Goal: Task Accomplishment & Management: Use online tool/utility

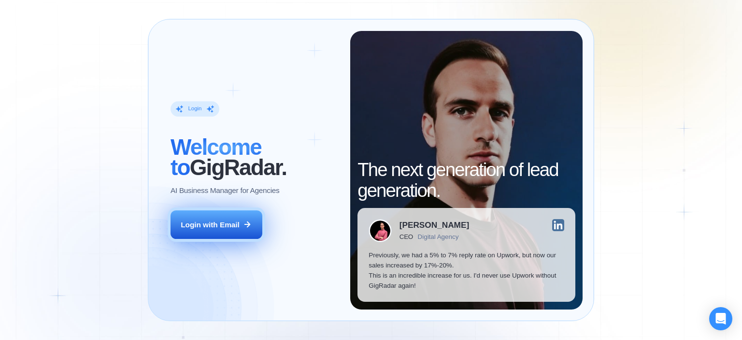
click at [249, 222] on icon at bounding box center [247, 224] width 9 height 9
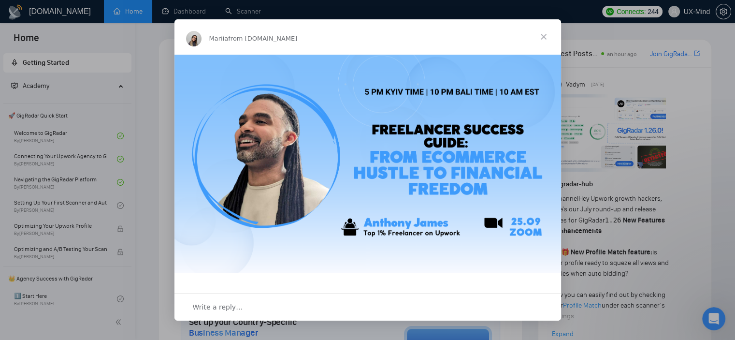
click at [542, 34] on span "Close" at bounding box center [543, 36] width 35 height 35
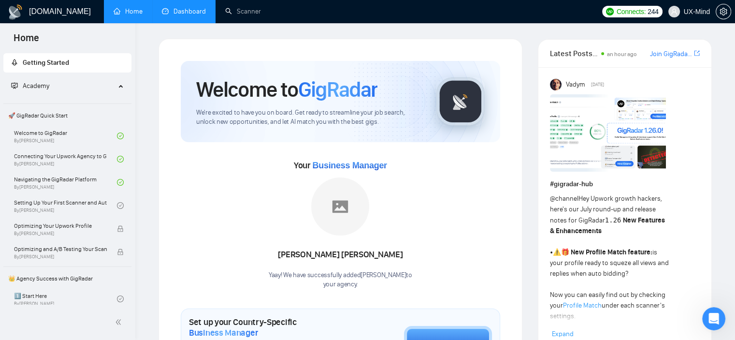
click at [188, 15] on link "Dashboard" at bounding box center [184, 11] width 44 height 8
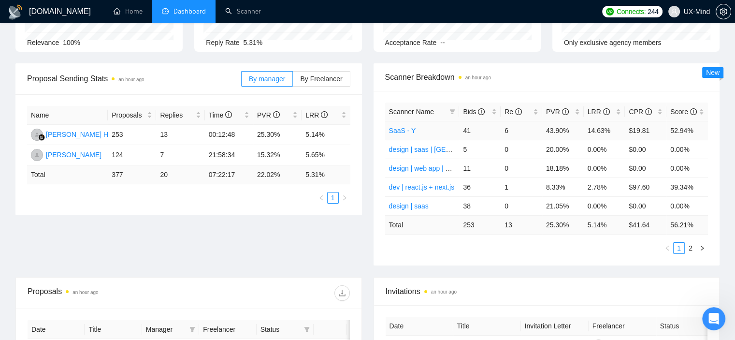
scroll to position [113, 0]
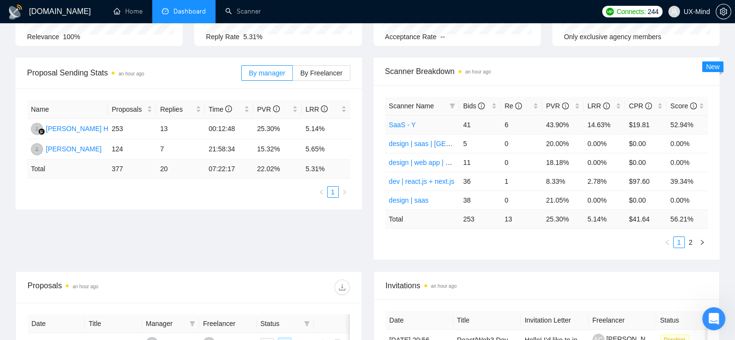
click at [398, 123] on link "SaaS - Y" at bounding box center [402, 125] width 27 height 8
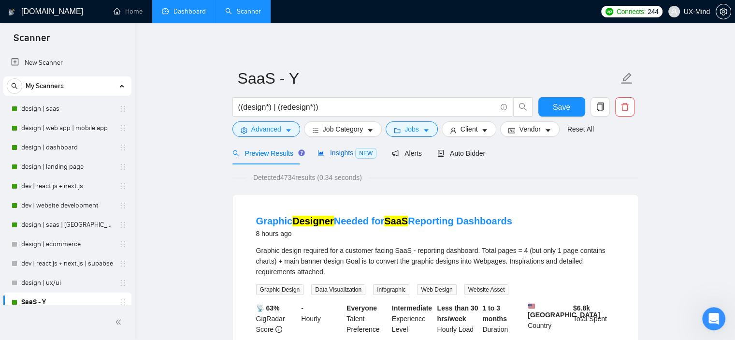
click at [339, 153] on span "Insights NEW" at bounding box center [346, 153] width 59 height 8
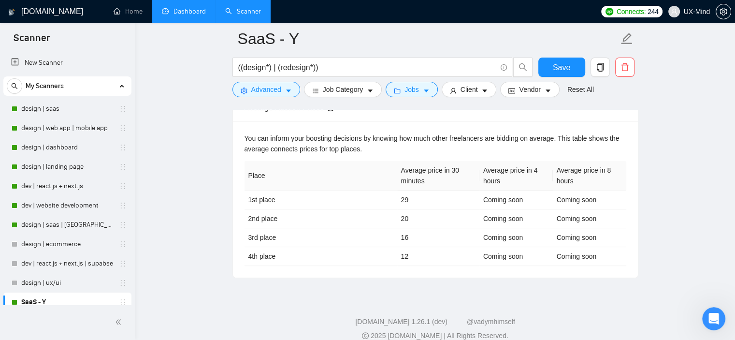
scroll to position [432, 0]
click at [484, 167] on th "Average price in 4 hours" at bounding box center [515, 174] width 73 height 29
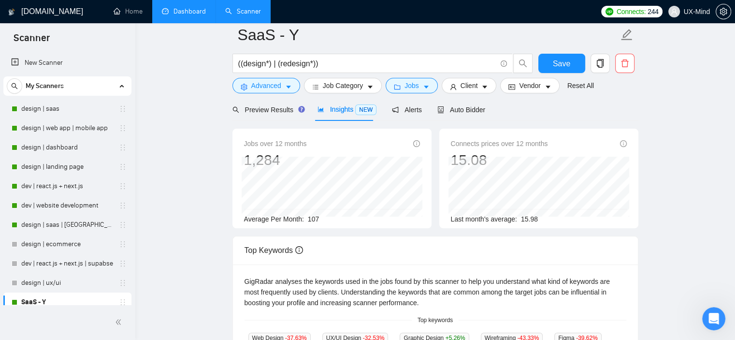
scroll to position [0, 0]
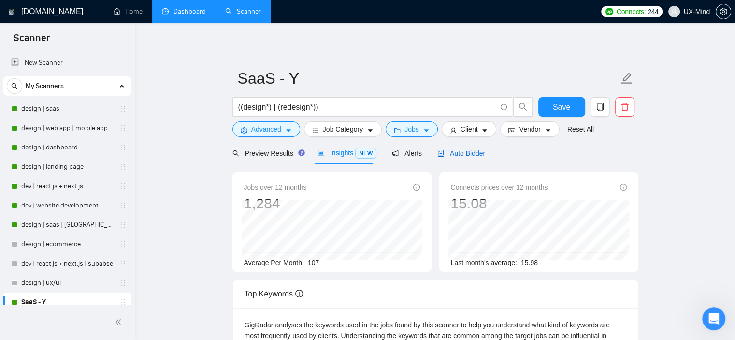
click at [456, 151] on span "Auto Bidder" at bounding box center [461, 153] width 48 height 8
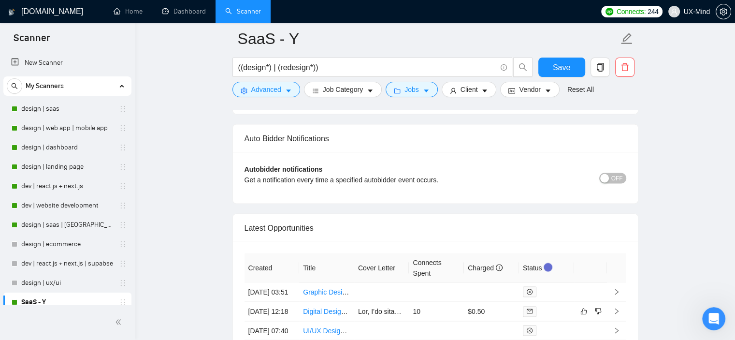
scroll to position [2174, 0]
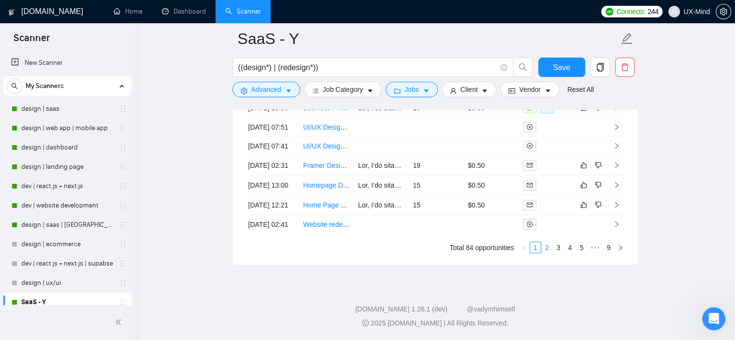
click at [547, 248] on link "2" at bounding box center [546, 247] width 11 height 11
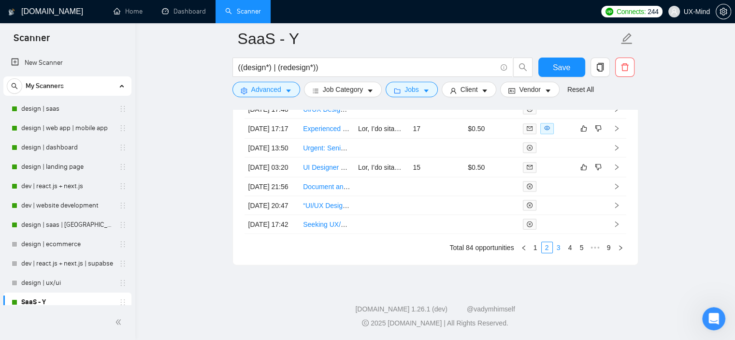
click at [558, 246] on link "3" at bounding box center [558, 247] width 11 height 11
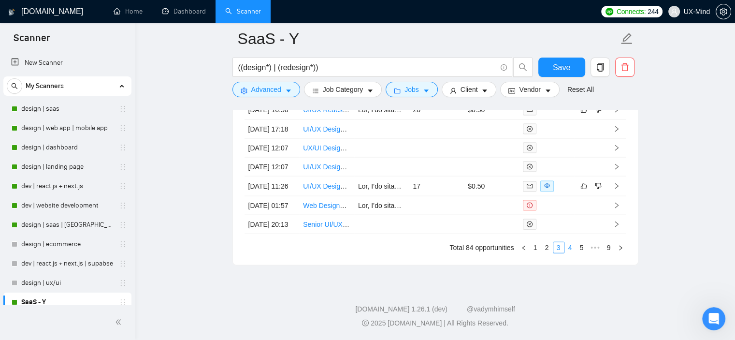
click at [569, 247] on link "4" at bounding box center [570, 247] width 11 height 11
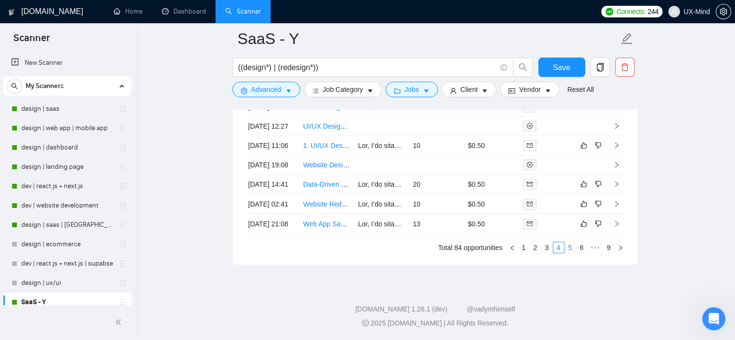
click at [569, 248] on link "5" at bounding box center [570, 247] width 11 height 11
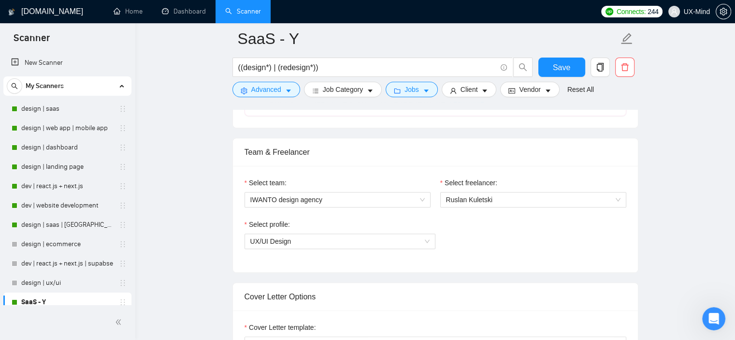
scroll to position [457, 0]
click at [56, 109] on link "design | saas" at bounding box center [67, 108] width 92 height 19
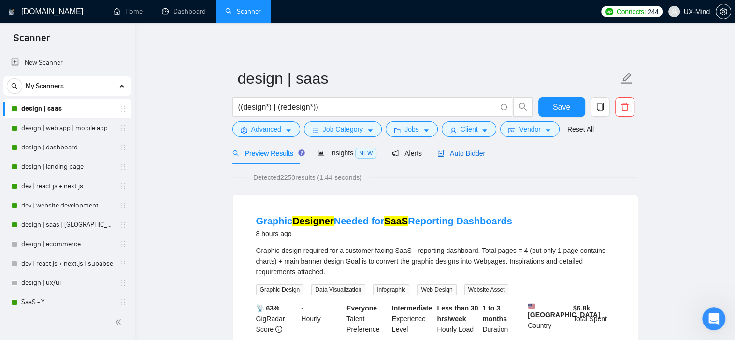
click at [465, 153] on span "Auto Bidder" at bounding box center [461, 153] width 48 height 8
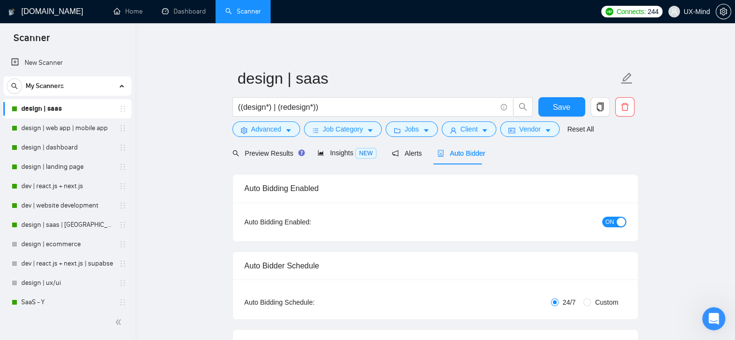
checkbox input "true"
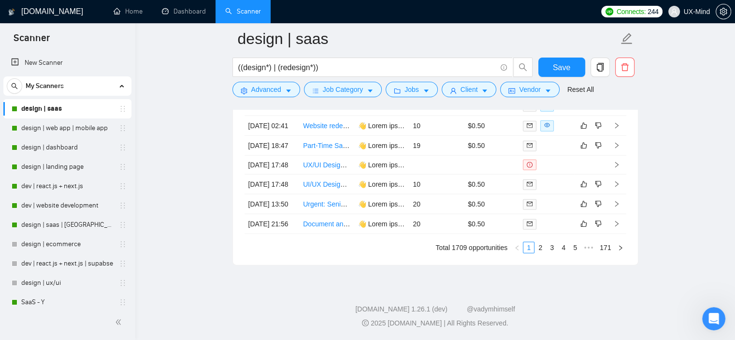
scroll to position [2289, 0]
click at [540, 253] on link "2" at bounding box center [540, 247] width 11 height 11
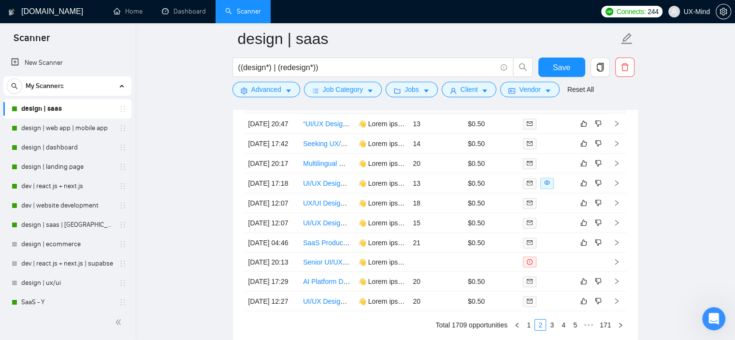
scroll to position [2266, 0]
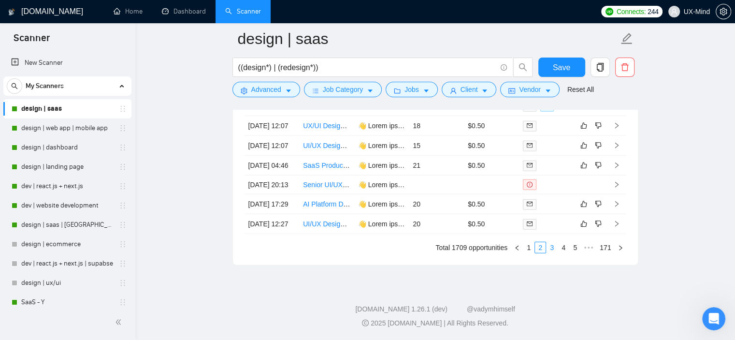
click at [551, 253] on link "3" at bounding box center [551, 247] width 11 height 11
click at [561, 253] on link "4" at bounding box center [563, 247] width 11 height 11
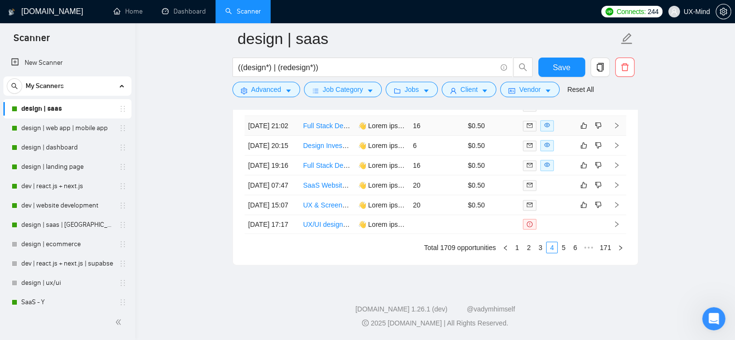
scroll to position [2296, 0]
click at [564, 253] on link "5" at bounding box center [563, 247] width 11 height 11
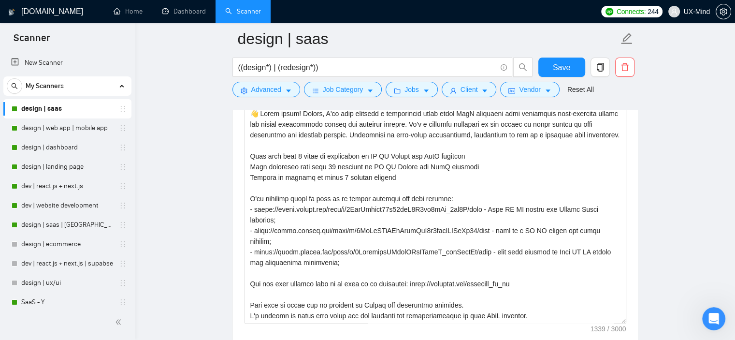
scroll to position [684, 0]
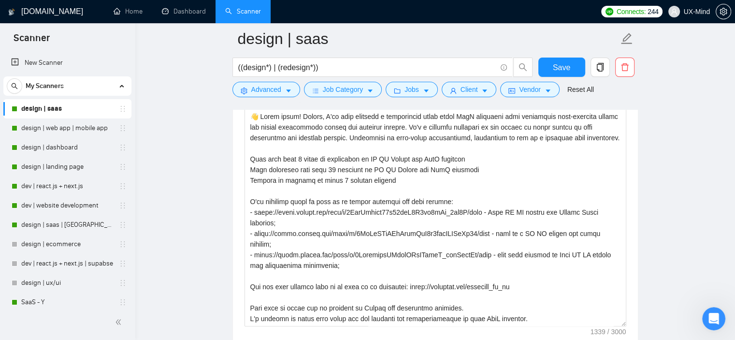
click at [49, 89] on span "My Scanners" at bounding box center [45, 85] width 38 height 19
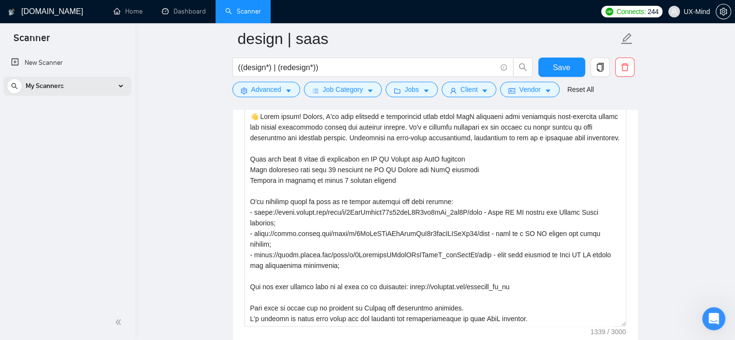
click at [49, 89] on span "My Scanners" at bounding box center [45, 85] width 38 height 19
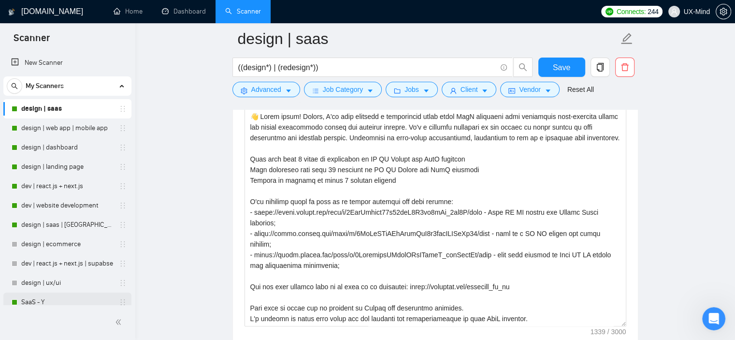
click at [47, 301] on link "SaaS - Y" at bounding box center [67, 301] width 92 height 19
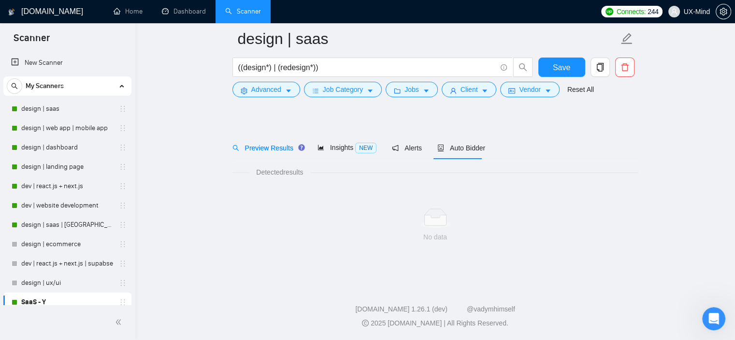
scroll to position [13, 0]
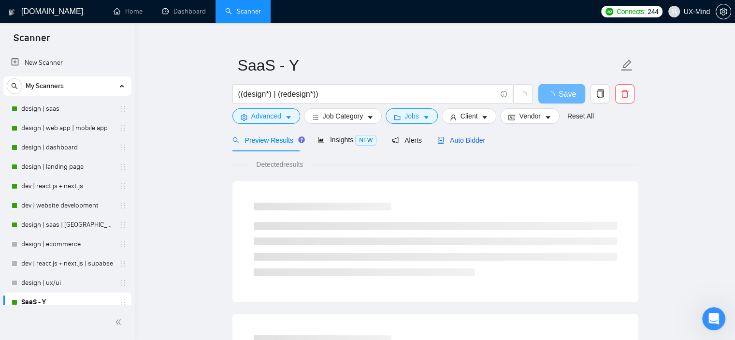
click at [454, 139] on span "Auto Bidder" at bounding box center [461, 140] width 48 height 8
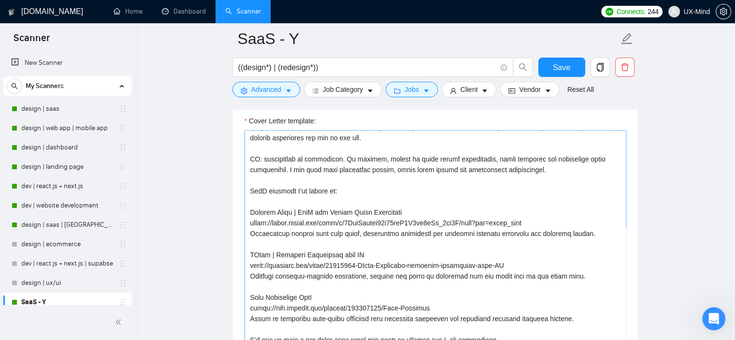
scroll to position [159, 0]
click at [327, 247] on textarea "Cover Letter template:" at bounding box center [435, 238] width 382 height 217
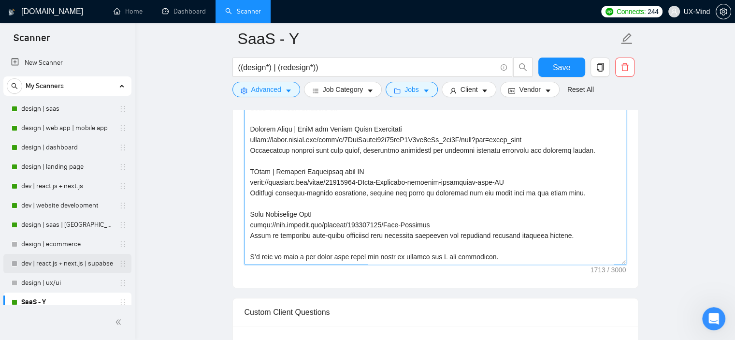
scroll to position [7, 0]
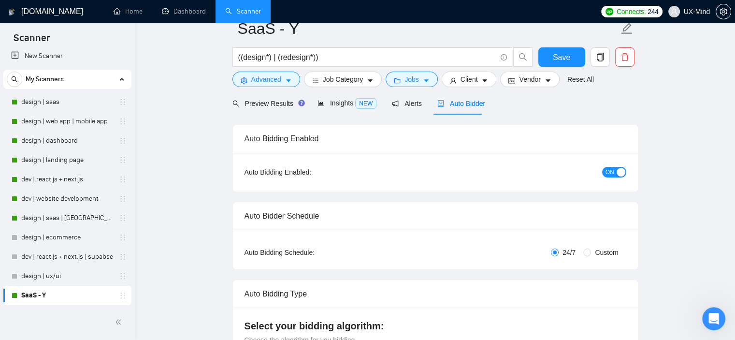
scroll to position [0, 0]
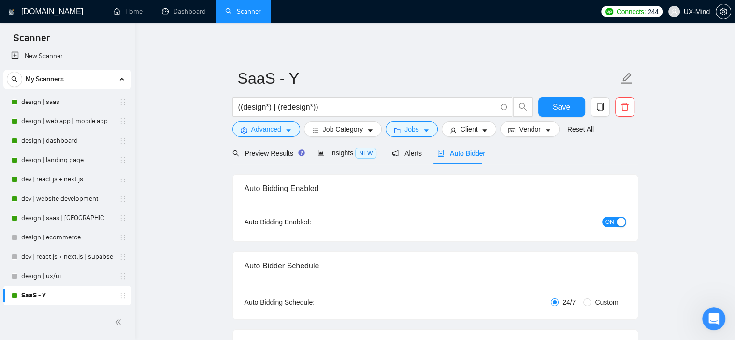
click at [614, 219] on button "ON" at bounding box center [614, 221] width 24 height 11
click at [53, 103] on link "design | saas" at bounding box center [67, 101] width 92 height 19
click at [569, 111] on div "Reset all filters" at bounding box center [576, 110] width 52 height 16
click at [556, 104] on span "Save" at bounding box center [561, 107] width 17 height 12
click at [57, 102] on link "design | saas" at bounding box center [67, 101] width 92 height 19
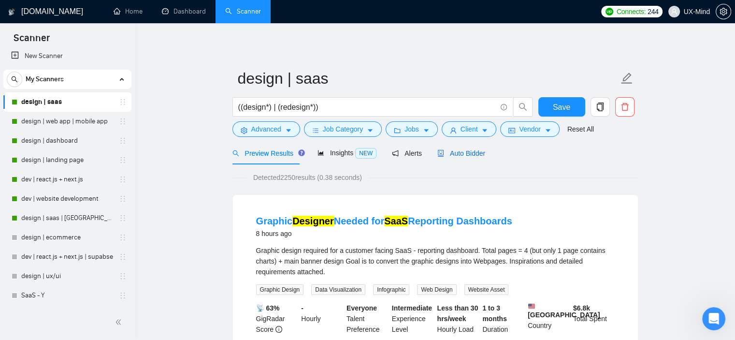
click at [460, 154] on span "Auto Bidder" at bounding box center [461, 153] width 48 height 8
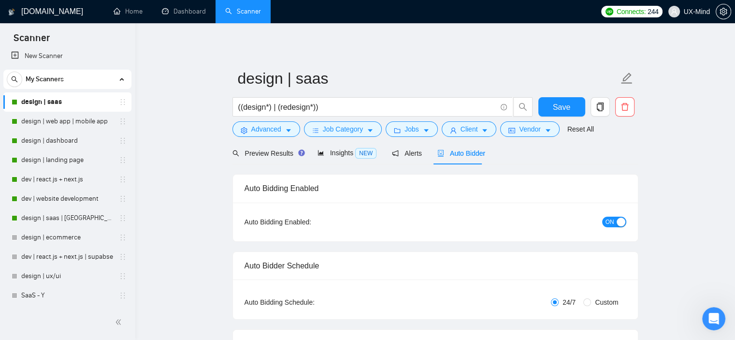
checkbox input "true"
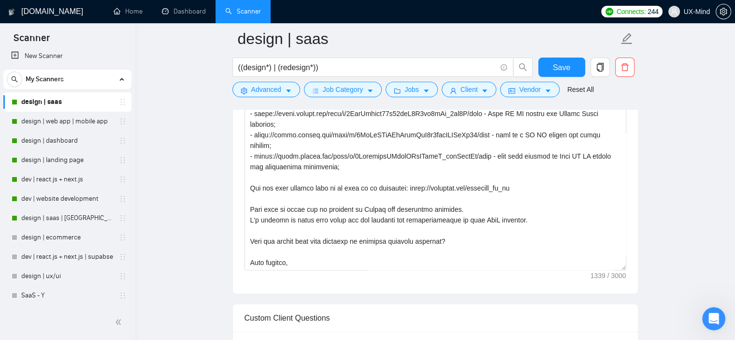
scroll to position [736, 0]
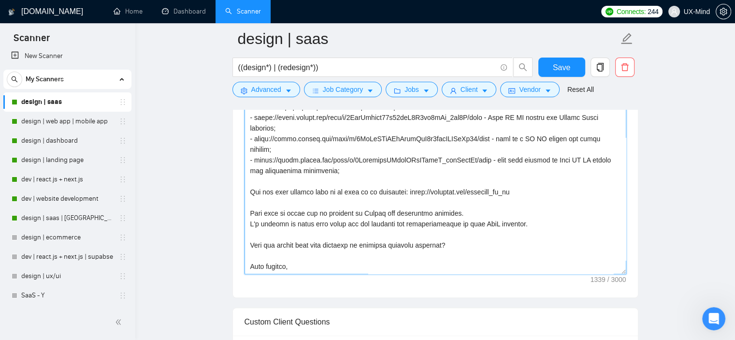
click at [337, 183] on textarea "Cover Letter template:" at bounding box center [435, 165] width 382 height 217
paste textarea "Hey, I’ve spent the past 6 years designing SaaS products, sometimes from scratc…"
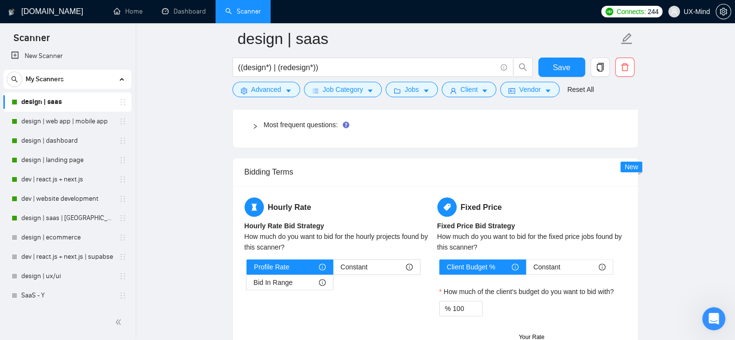
scroll to position [1025, 0]
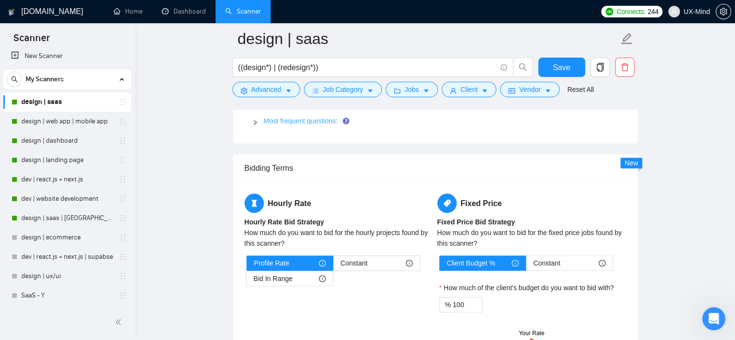
type textarea "Hey, I’ve spent the past 6 years designing SaaS products, sometimes from scratc…"
click at [298, 123] on link "Most frequent questions:" at bounding box center [301, 121] width 74 height 8
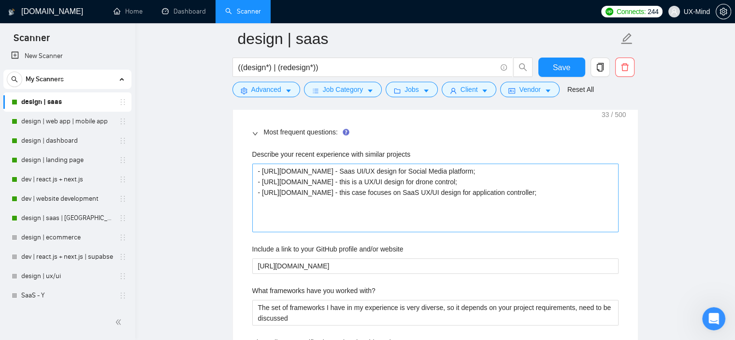
scroll to position [1014, 0]
click at [328, 199] on projects "- https://drive.google.com/file/d/1NakGahhcz36p18dvS3W8dv9cRe_0ws1M/view - Saas…" at bounding box center [435, 197] width 366 height 69
paste projects "https://www.peregrineship.com I recently designed and built Peregrine Ship, a S…"
type projects "https://www.peregrineship.com I recently designed and built Peregrine Ship, a S…"
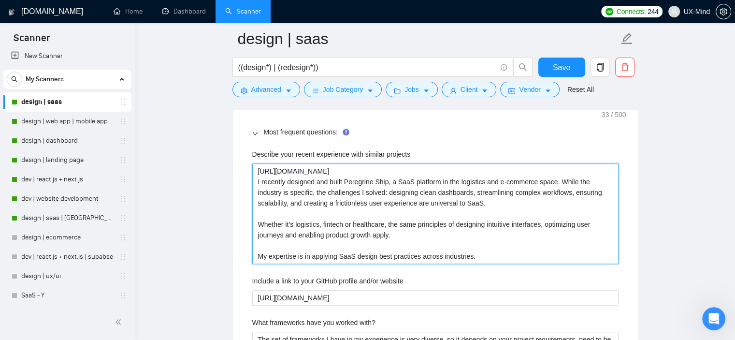
click at [311, 183] on projects "https://www.peregrineship.com I recently designed and built Peregrine Ship, a S…" at bounding box center [435, 213] width 366 height 100
click at [383, 178] on projects "https://www.peregrineship.com I recently designed and built Peregrine Ship, a S…" at bounding box center [435, 213] width 366 height 100
click at [257, 222] on projects "https://www.peregrineship.com I recently designed and built Peregrine Ship, a S…" at bounding box center [435, 213] width 366 height 100
type projects "https://www.peregrineship.com I recently designed and built Peregrine Ship, a S…"
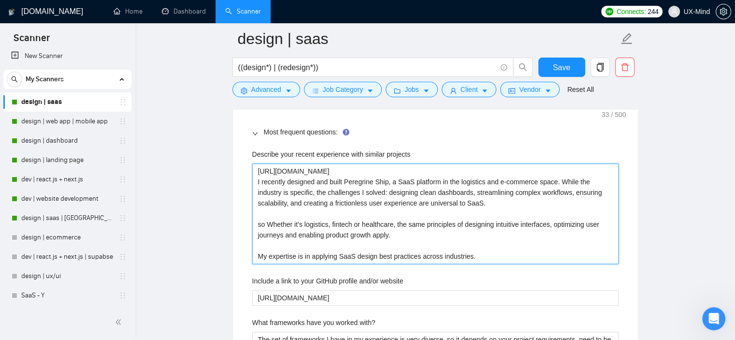
type projects "https://www.peregrineship.com I recently designed and built Peregrine Ship, a S…"
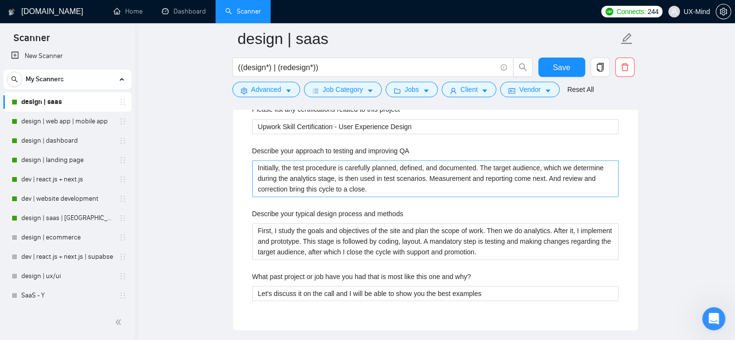
scroll to position [1281, 0]
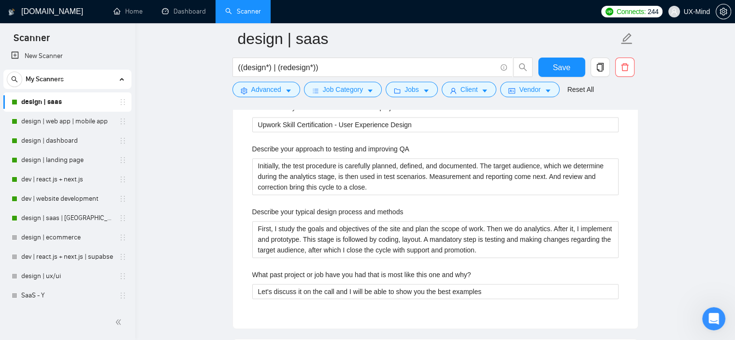
click at [327, 217] on div "Describe your typical design process and methods" at bounding box center [435, 213] width 366 height 14
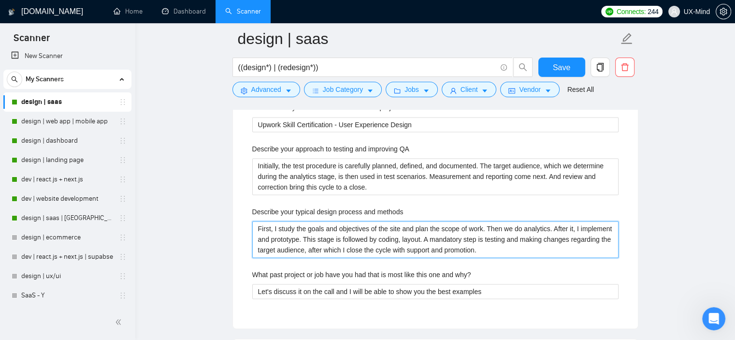
click at [324, 238] on methods "First, I study the goals and objectives of the site and plan the scope of work.…" at bounding box center [435, 239] width 366 height 37
paste methods "The process is straightforward but strategic: - first, I gather your requiremen…"
type methods "The process is straightforward but strategic: - first, I gather your requiremen…"
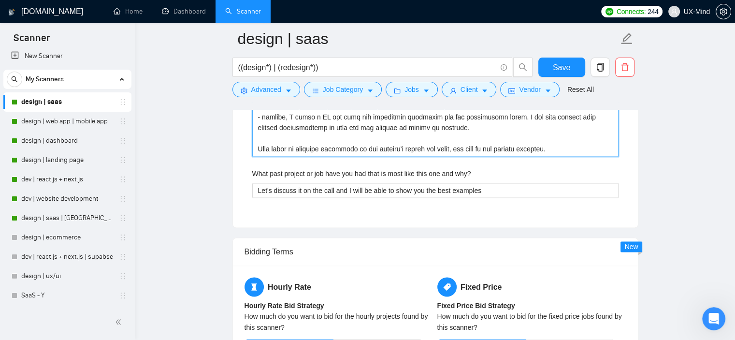
scroll to position [1513, 0]
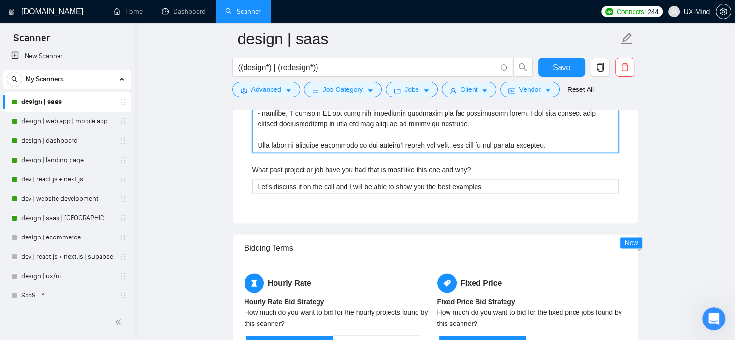
type methods "The process is straightforward but strategic: - first, I gather your requiremen…"
drag, startPoint x: 271, startPoint y: 167, endPoint x: 298, endPoint y: 167, distance: 26.1
click at [297, 167] on label "What past project or job have you had that is most like this one and why?" at bounding box center [361, 169] width 219 height 11
click at [334, 167] on label "What past project or job have you had that is most like this one and why?" at bounding box center [361, 169] width 219 height 11
drag, startPoint x: 395, startPoint y: 165, endPoint x: 413, endPoint y: 166, distance: 18.4
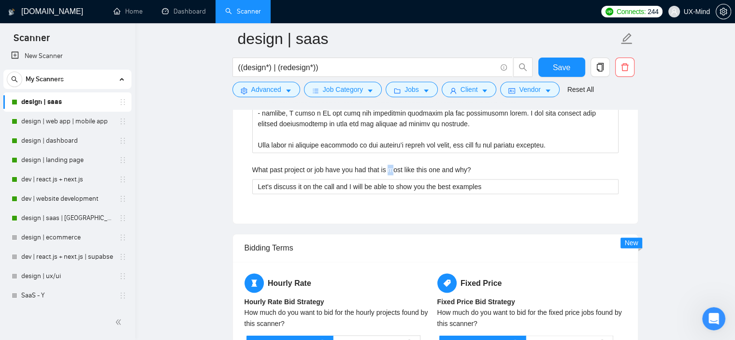
click at [397, 165] on label "What past project or job have you had that is most like this one and why?" at bounding box center [361, 169] width 219 height 11
click at [433, 166] on label "What past project or job have you had that is most like this one and why?" at bounding box center [361, 169] width 219 height 11
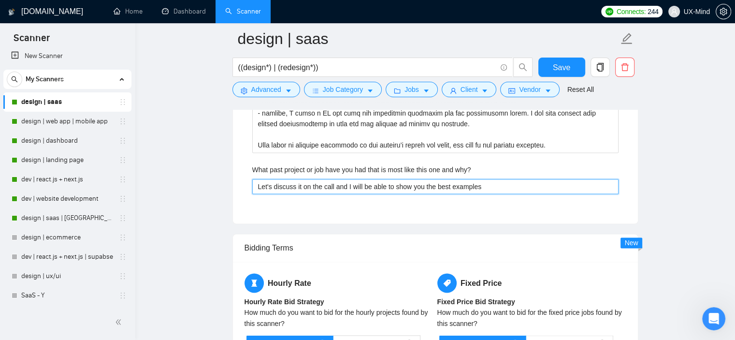
click at [433, 179] on why\? "Let's discuss it on the call and I will be able to show you the best examples" at bounding box center [435, 186] width 366 height 15
click at [370, 186] on why\? "Let's discuss it on the call and I will be able to show you the best examples" at bounding box center [435, 186] width 366 height 15
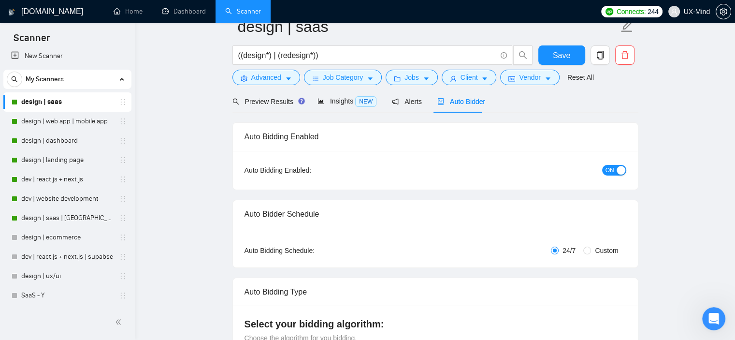
scroll to position [0, 0]
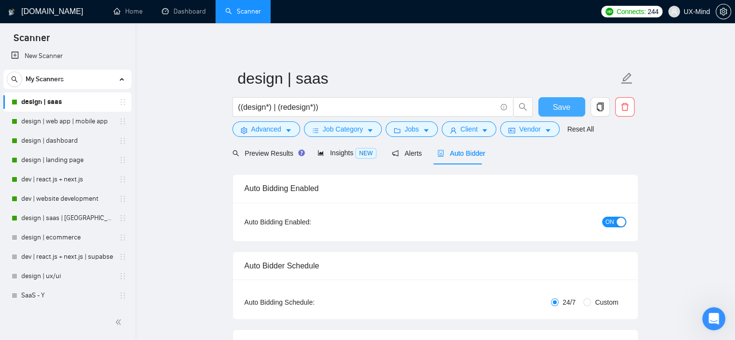
click at [564, 108] on span "Save" at bounding box center [561, 107] width 17 height 12
checkbox input "true"
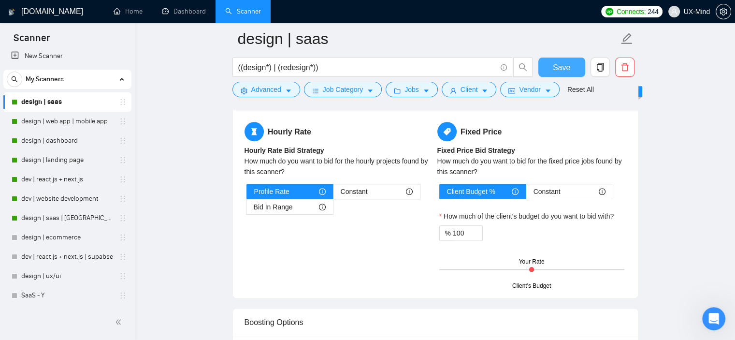
scroll to position [1101, 0]
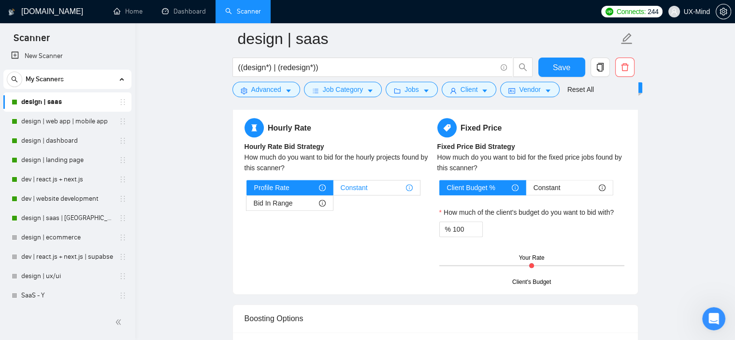
click at [361, 188] on span "Constant" at bounding box center [354, 187] width 27 height 14
click at [333, 190] on input "Constant" at bounding box center [333, 190] width 0 height 0
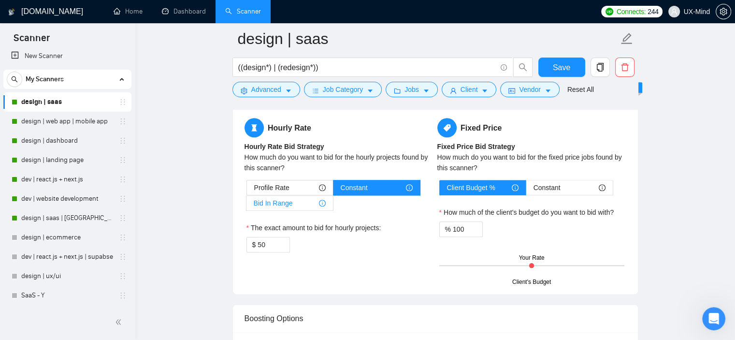
click at [281, 201] on span "Bid In Range" at bounding box center [273, 203] width 39 height 14
click at [246, 205] on input "Bid In Range" at bounding box center [246, 205] width 0 height 0
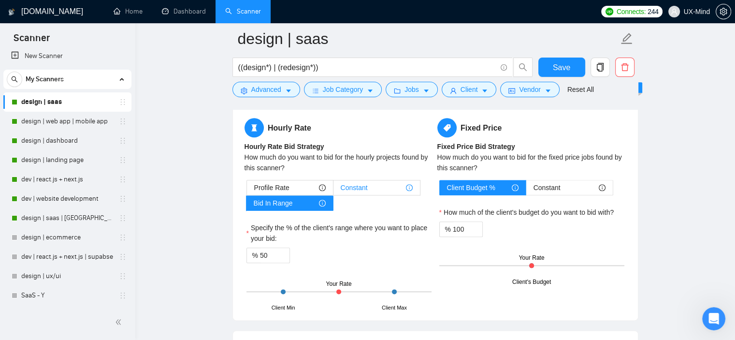
click at [349, 185] on span "Constant" at bounding box center [354, 187] width 27 height 14
click at [333, 190] on input "Constant" at bounding box center [333, 190] width 0 height 0
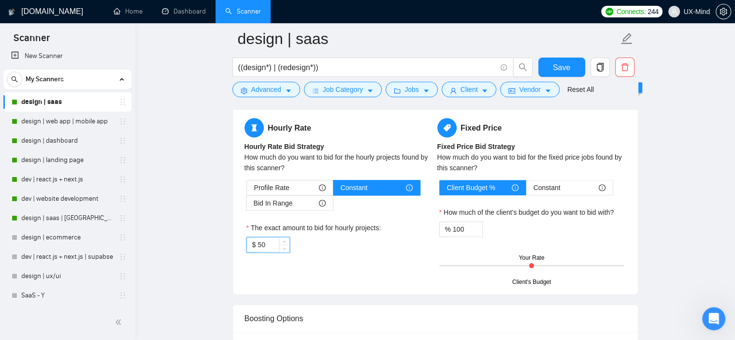
drag, startPoint x: 269, startPoint y: 242, endPoint x: 246, endPoint y: 241, distance: 22.7
click at [246, 241] on div "$ 50" at bounding box center [267, 244] width 43 height 15
type input "45"
click at [696, 203] on main "design | saas ((design*) | (redesign*)) Save Advanced Job Category Jobs Client …" at bounding box center [435, 156] width 569 height 2436
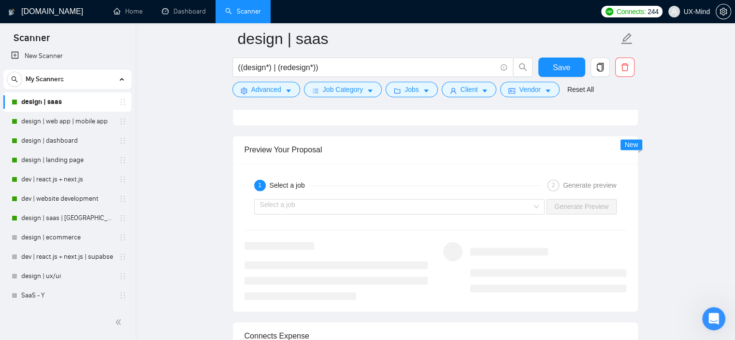
scroll to position [1364, 0]
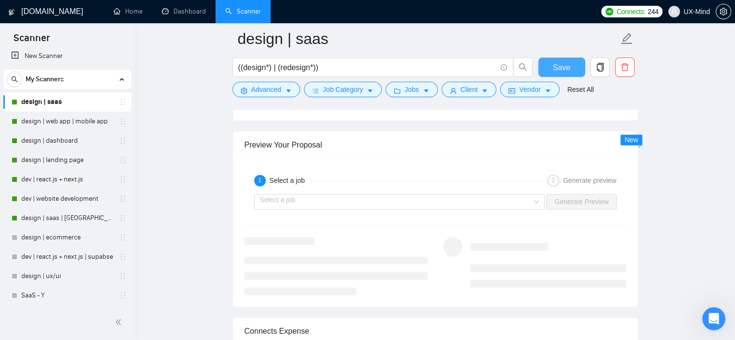
click at [559, 70] on span "Save" at bounding box center [561, 67] width 17 height 12
checkbox input "true"
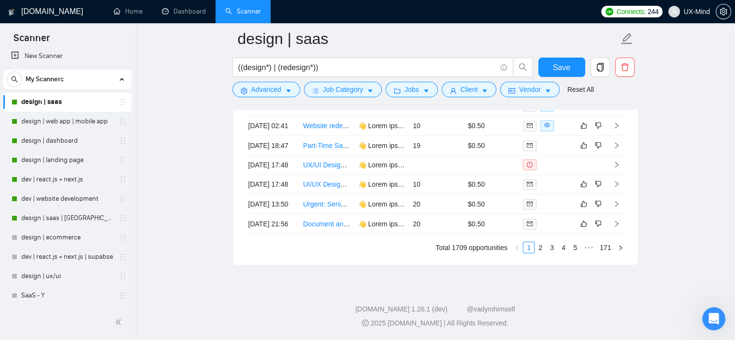
scroll to position [2303, 0]
click at [540, 247] on link "2" at bounding box center [540, 247] width 11 height 11
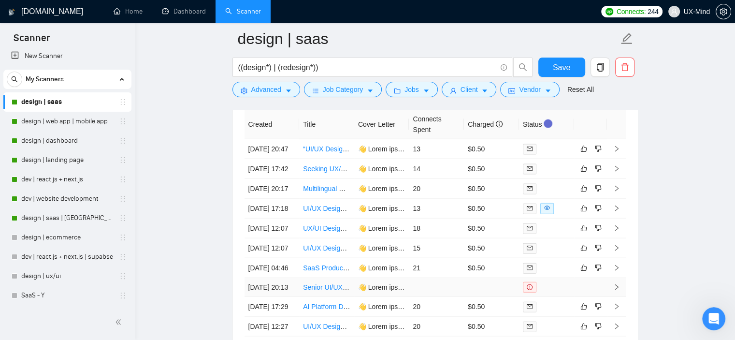
scroll to position [2108, 0]
click at [556, 60] on button "Save" at bounding box center [561, 66] width 47 height 19
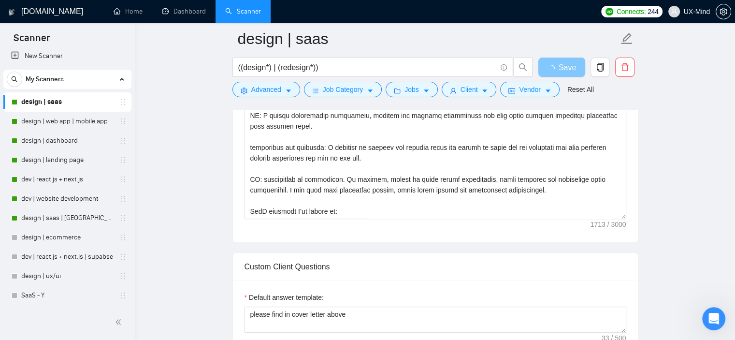
scroll to position [756, 0]
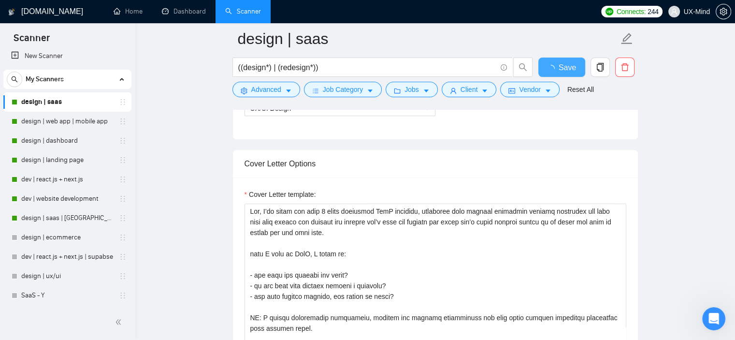
checkbox input "true"
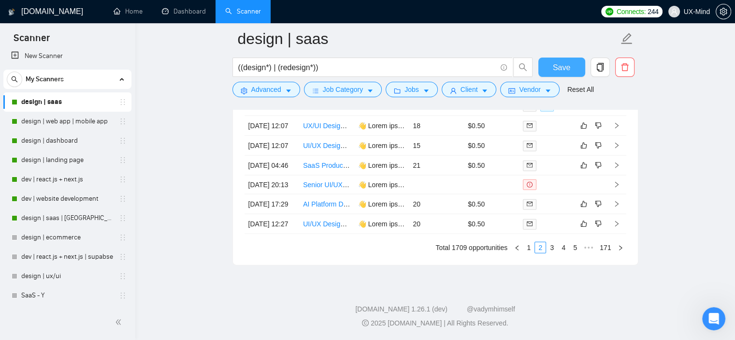
scroll to position [2303, 0]
click at [550, 247] on link "3" at bounding box center [551, 247] width 11 height 11
click at [564, 245] on link "4" at bounding box center [563, 247] width 11 height 11
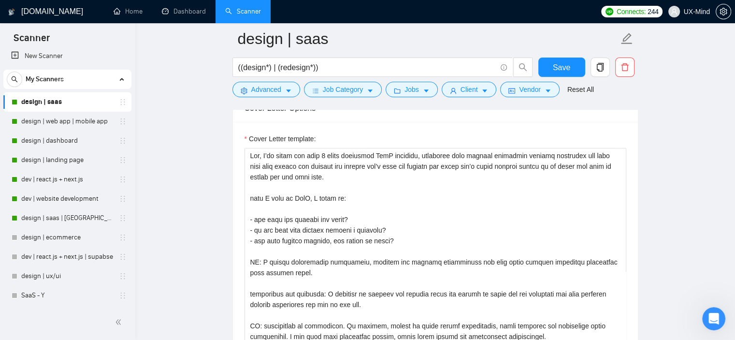
scroll to position [669, 0]
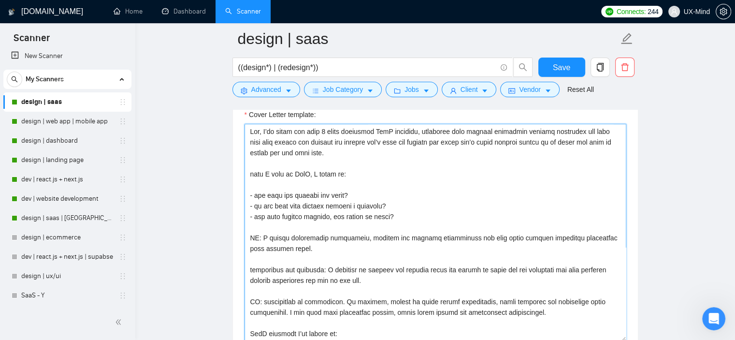
click at [313, 198] on textarea "Cover Letter template:" at bounding box center [435, 232] width 382 height 217
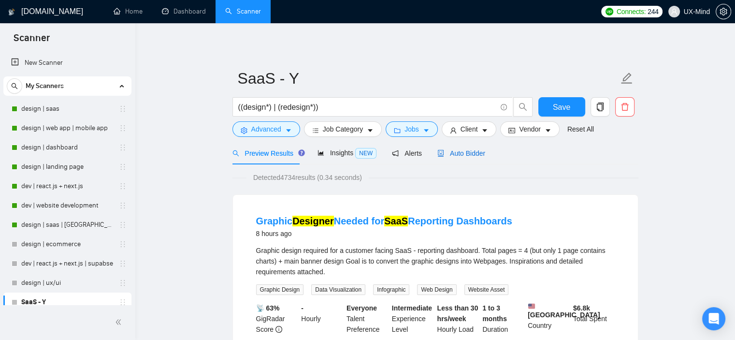
click at [467, 154] on span "Auto Bidder" at bounding box center [461, 153] width 48 height 8
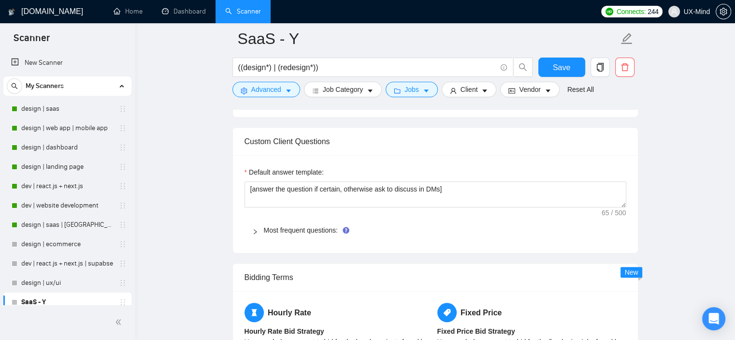
scroll to position [920, 0]
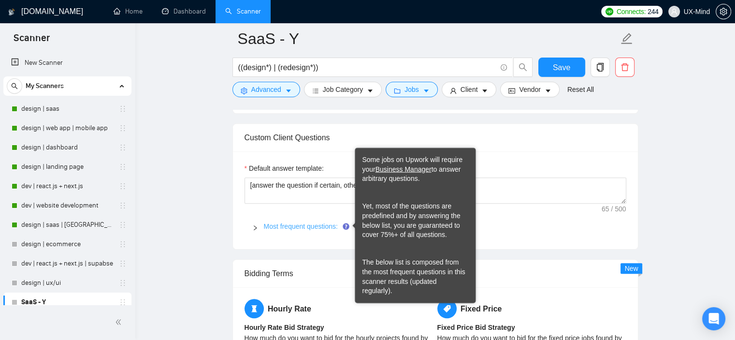
click at [317, 229] on link "Most frequent questions:" at bounding box center [301, 226] width 74 height 8
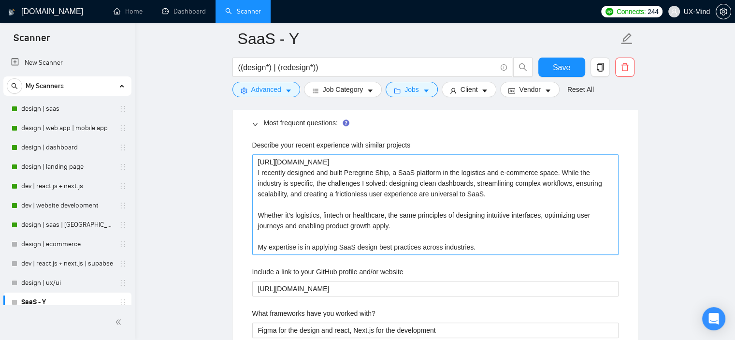
scroll to position [1014, 0]
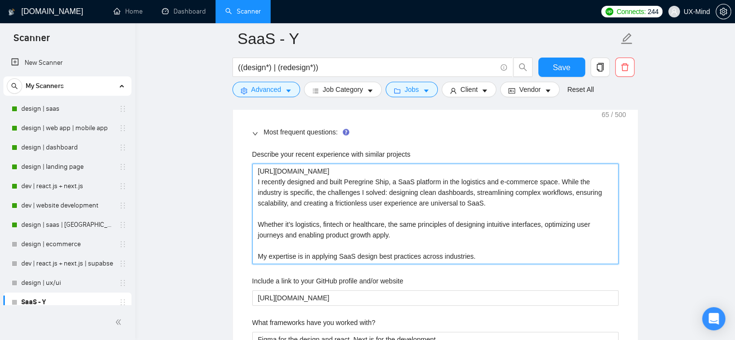
click at [298, 190] on projects "https://www.peregrineship.com I recently designed and built Peregrine Ship, a S…" at bounding box center [435, 213] width 366 height 100
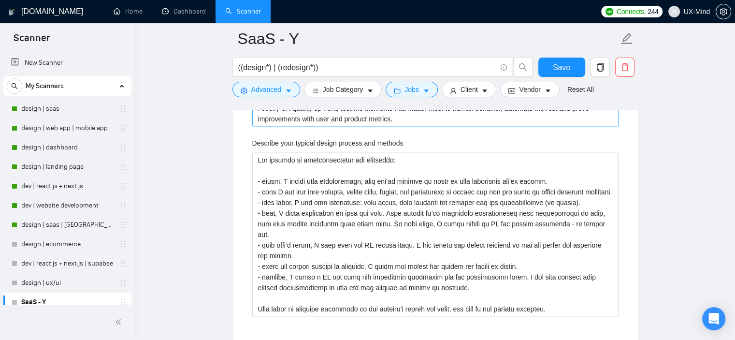
scroll to position [1333, 0]
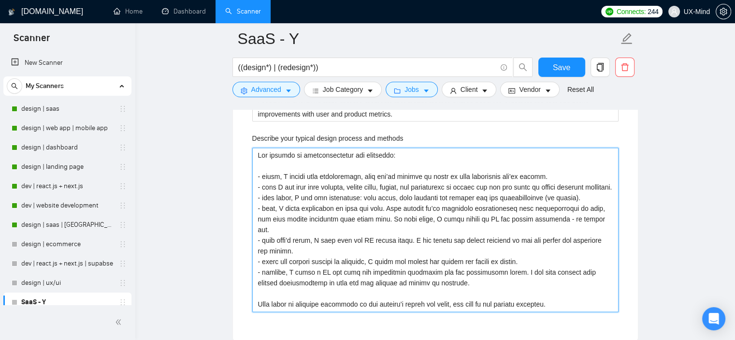
click at [355, 241] on methods "Describe your typical design process and methods" at bounding box center [435, 229] width 366 height 164
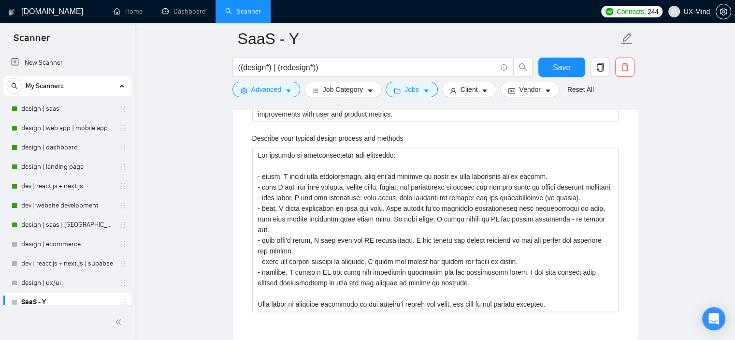
click at [681, 191] on main "SaaS - Y ((design*) | (redesign*)) Save Advanced Job Category Jobs Client Vendo…" at bounding box center [435, 109] width 569 height 2807
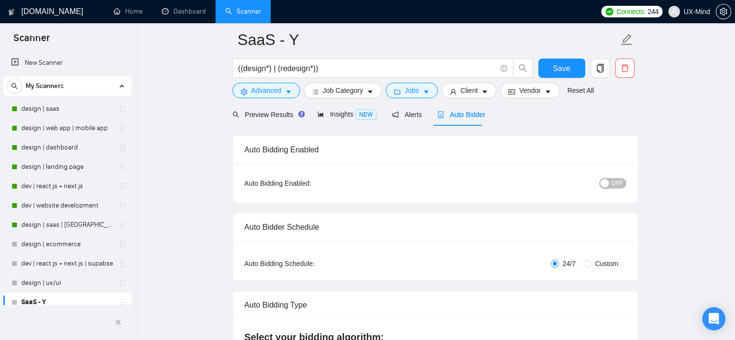
scroll to position [0, 0]
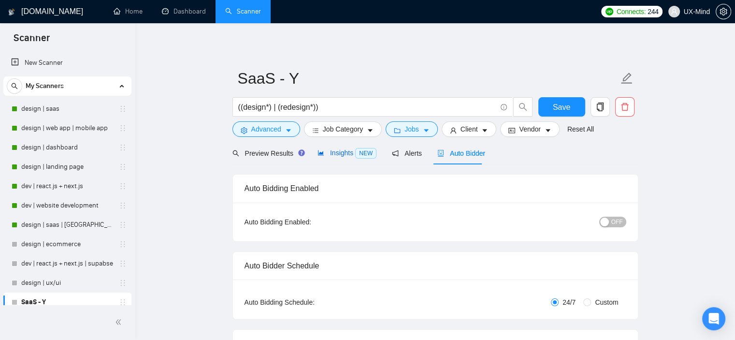
click at [342, 155] on span "Insights NEW" at bounding box center [346, 153] width 59 height 8
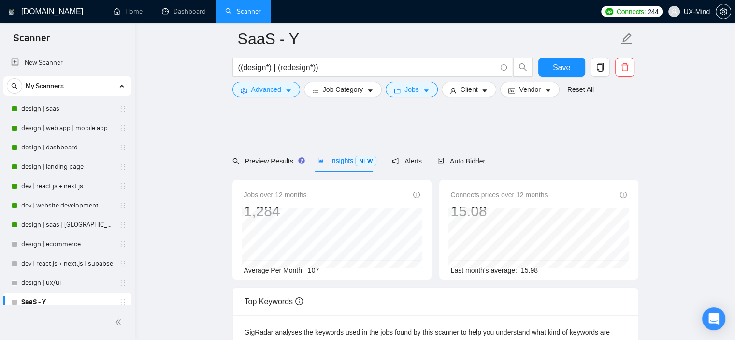
scroll to position [436, 0]
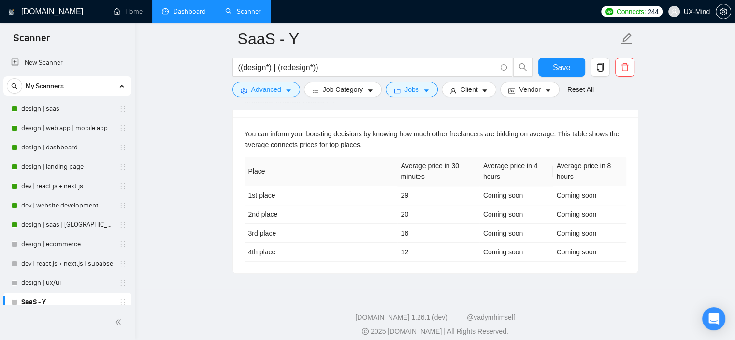
click at [188, 7] on link "Dashboard" at bounding box center [184, 11] width 44 height 8
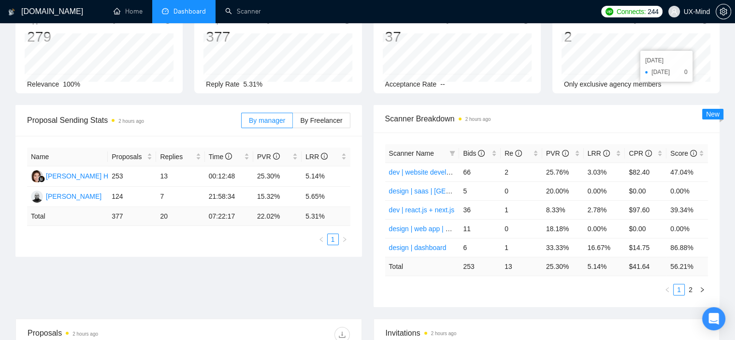
scroll to position [66, 0]
drag, startPoint x: 114, startPoint y: 198, endPoint x: 123, endPoint y: 198, distance: 9.2
click at [123, 198] on td "124" at bounding box center [132, 196] width 48 height 20
click at [163, 195] on td "7" at bounding box center [180, 196] width 48 height 20
click at [689, 286] on link "2" at bounding box center [690, 289] width 11 height 11
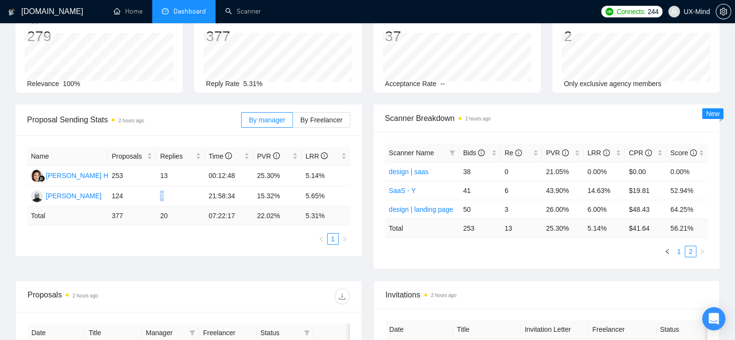
click at [681, 255] on link "1" at bounding box center [678, 251] width 11 height 11
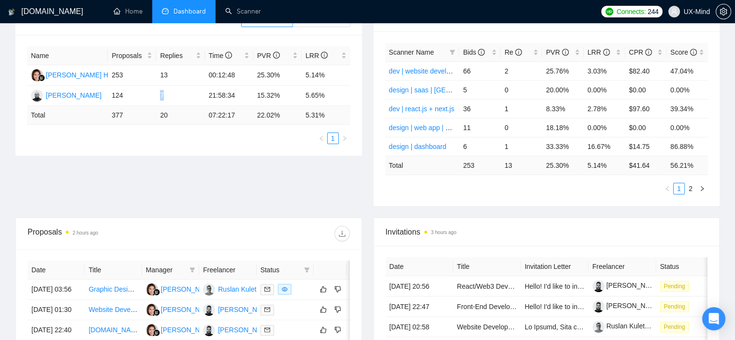
scroll to position [167, 0]
click at [688, 186] on link "2" at bounding box center [690, 188] width 11 height 11
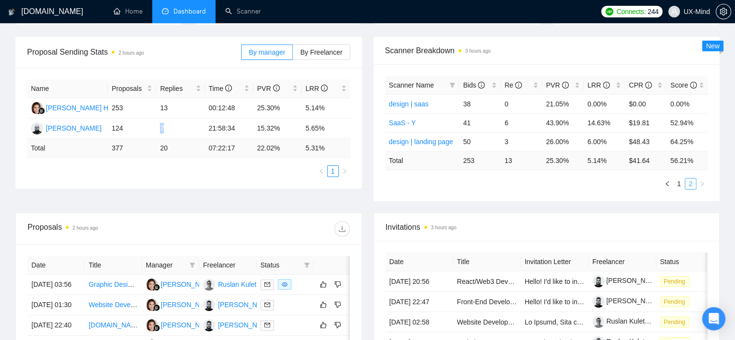
scroll to position [133, 0]
click at [679, 186] on link "1" at bounding box center [678, 183] width 11 height 11
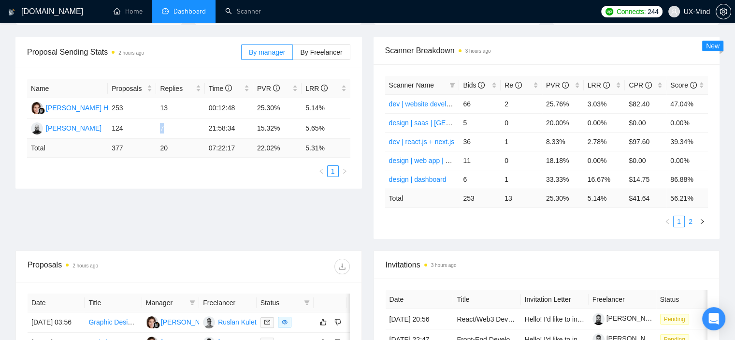
click at [692, 222] on link "2" at bounding box center [690, 221] width 11 height 11
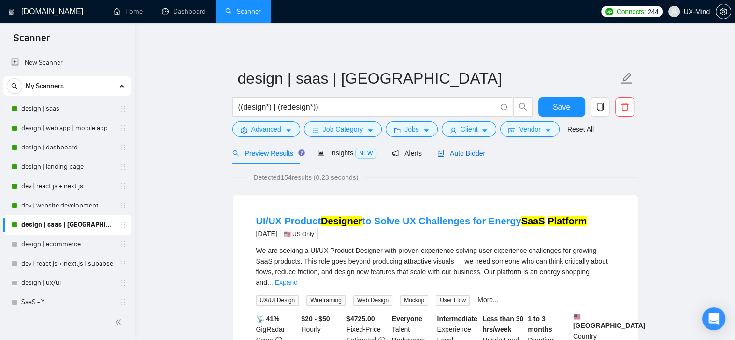
click at [446, 155] on span "Auto Bidder" at bounding box center [461, 153] width 48 height 8
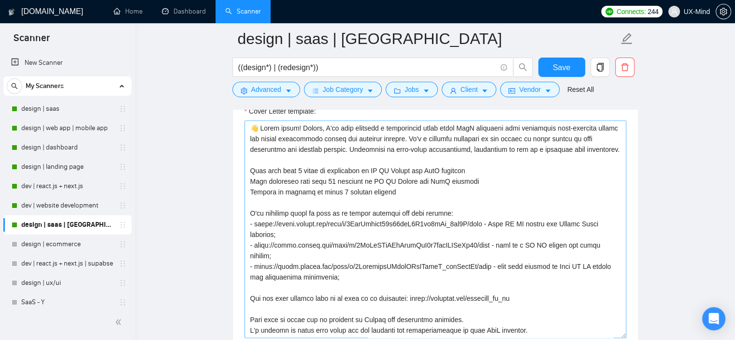
scroll to position [672, 0]
click at [364, 158] on textarea "Cover Letter template:" at bounding box center [435, 228] width 382 height 217
paste textarea "Hey, I’ve spent the past 6 years designing SaaS products, sometimes from scratc…"
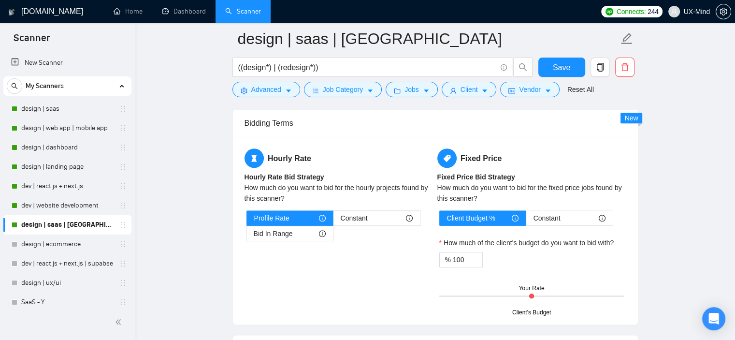
scroll to position [1082, 0]
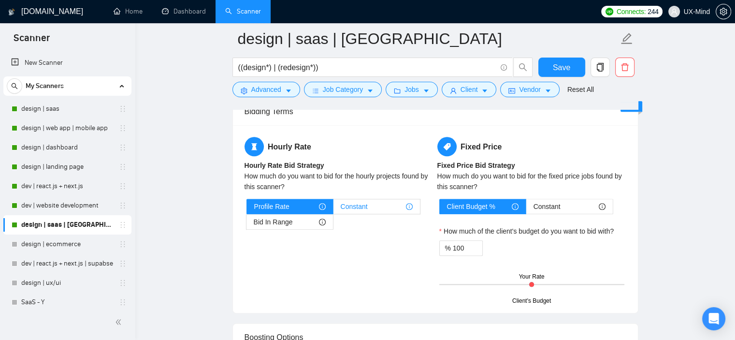
type textarea "Hey, I’ve spent the past 6 years designing SaaS products, sometimes from scratc…"
click at [366, 206] on span "Constant" at bounding box center [354, 206] width 27 height 14
click at [333, 209] on input "Constant" at bounding box center [333, 209] width 0 height 0
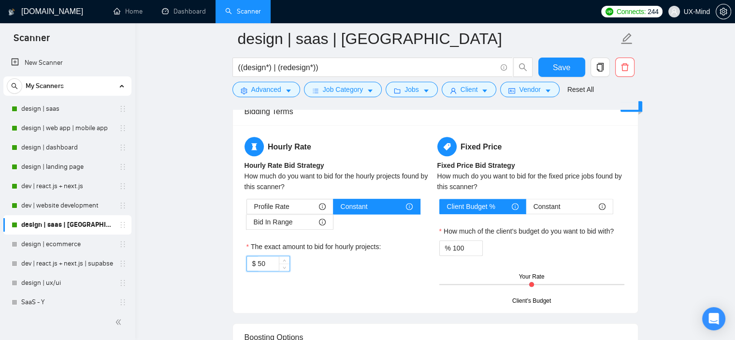
drag, startPoint x: 272, startPoint y: 268, endPoint x: 246, endPoint y: 258, distance: 27.4
click at [246, 258] on div "$ 50" at bounding box center [267, 263] width 43 height 15
type input "45"
click at [665, 212] on main "design | saas | usa ((design*) | (redesign*)) Save Advanced Job Category Jobs C…" at bounding box center [435, 174] width 569 height 2435
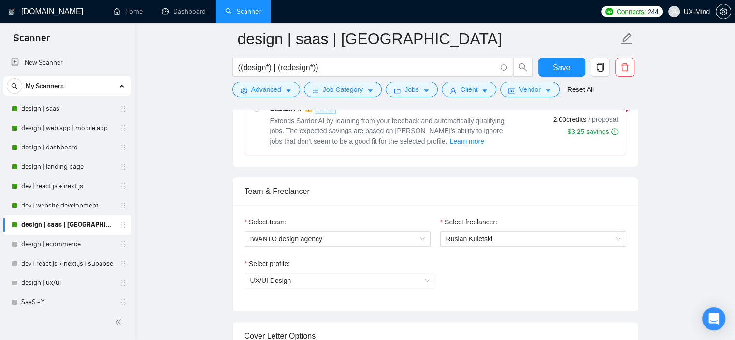
scroll to position [405, 0]
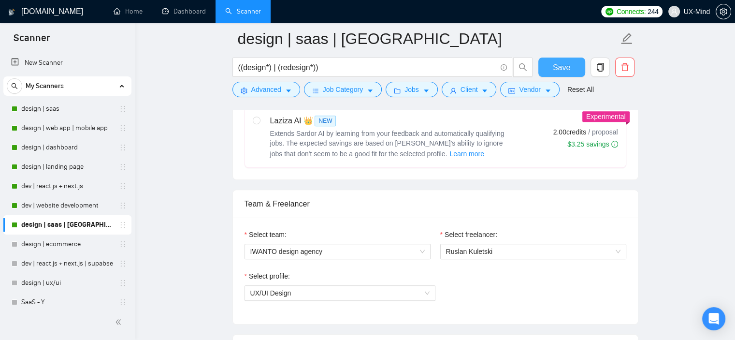
click at [557, 69] on span "Save" at bounding box center [561, 67] width 17 height 12
checkbox input "true"
click at [568, 74] on button "Save" at bounding box center [561, 66] width 47 height 19
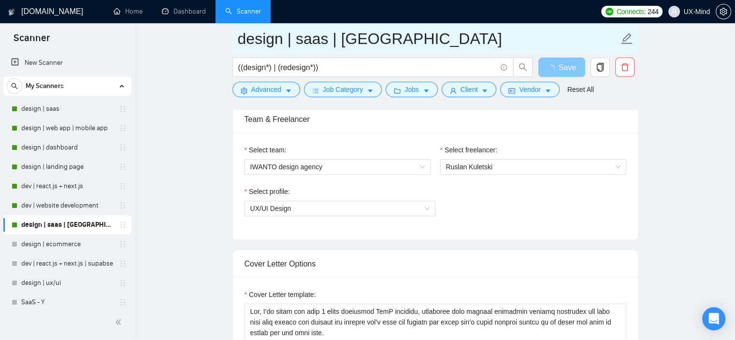
scroll to position [457, 0]
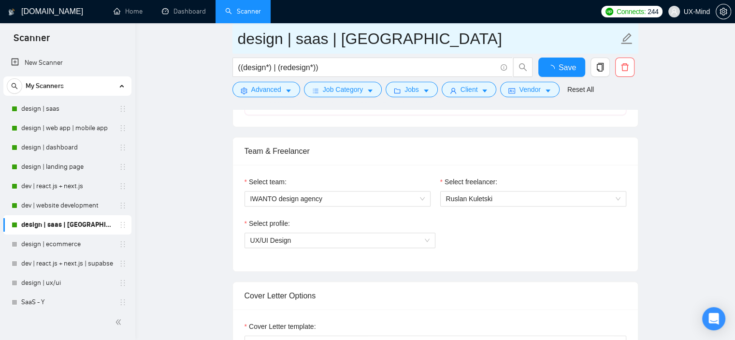
checkbox input "true"
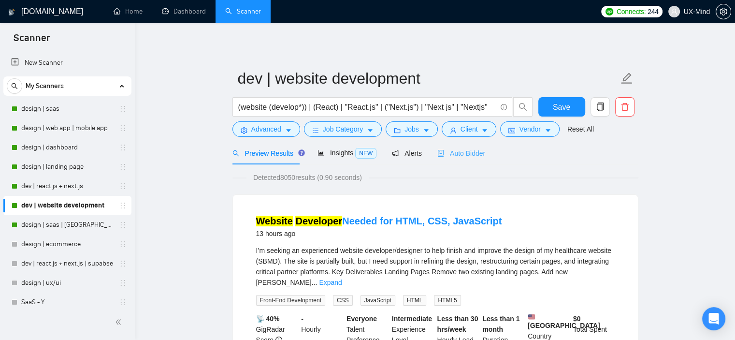
click at [464, 144] on div "Auto Bidder" at bounding box center [461, 153] width 48 height 23
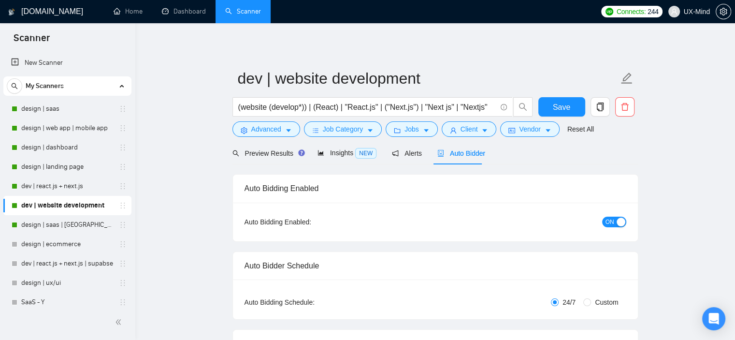
checkbox input "true"
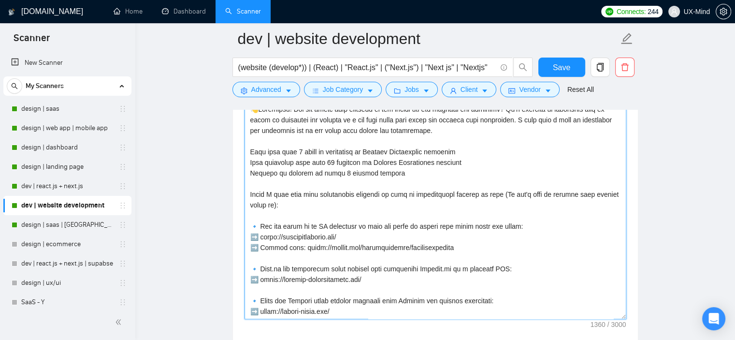
drag, startPoint x: 519, startPoint y: 214, endPoint x: 552, endPoint y: 193, distance: 38.5
click at [552, 193] on textarea "Cover Letter template:" at bounding box center [435, 209] width 382 height 217
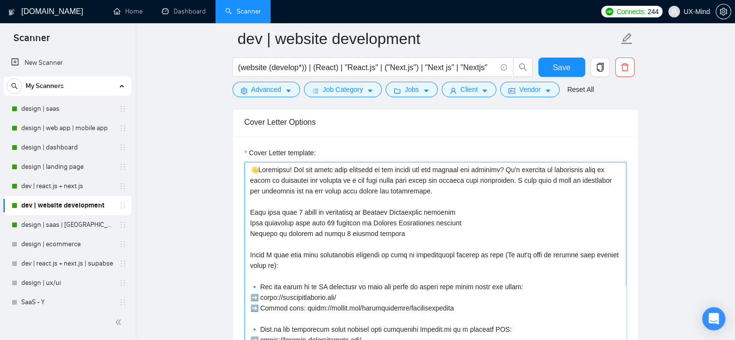
scroll to position [627, 0]
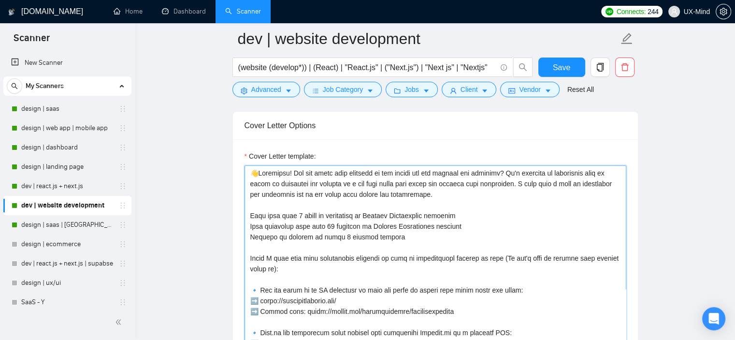
click at [469, 207] on textarea "Cover Letter template:" at bounding box center [435, 273] width 382 height 217
click at [370, 177] on textarea "Cover Letter template:" at bounding box center [435, 273] width 382 height 217
click at [512, 173] on textarea "Cover Letter template:" at bounding box center [435, 273] width 382 height 217
click at [560, 176] on textarea "Cover Letter template:" at bounding box center [435, 273] width 382 height 217
click at [260, 187] on textarea "Cover Letter template:" at bounding box center [435, 273] width 382 height 217
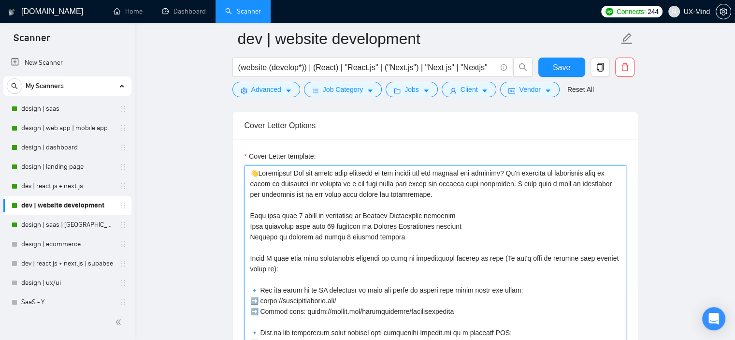
click at [293, 187] on textarea "Cover Letter template:" at bounding box center [435, 273] width 382 height 217
drag, startPoint x: 307, startPoint y: 185, endPoint x: 332, endPoint y: 179, distance: 26.1
click at [332, 179] on textarea "Cover Letter template:" at bounding box center [435, 273] width 382 height 217
drag, startPoint x: 360, startPoint y: 179, endPoint x: 374, endPoint y: 179, distance: 14.0
click at [370, 179] on textarea "Cover Letter template:" at bounding box center [435, 273] width 382 height 217
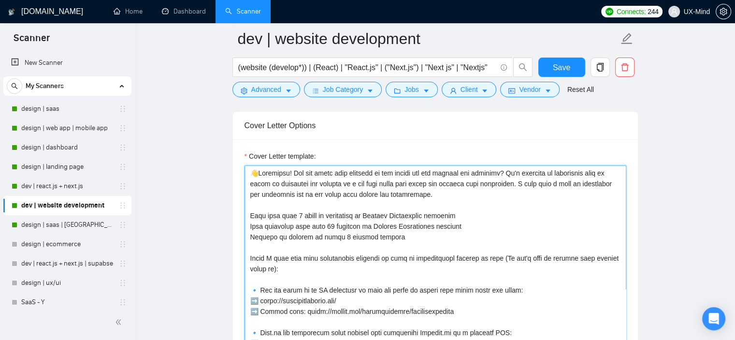
drag, startPoint x: 409, startPoint y: 181, endPoint x: 423, endPoint y: 181, distance: 14.0
click at [417, 181] on textarea "Cover Letter template:" at bounding box center [435, 273] width 382 height 217
click at [481, 185] on textarea "Cover Letter template:" at bounding box center [435, 273] width 382 height 217
drag, startPoint x: 523, startPoint y: 184, endPoint x: 528, endPoint y: 184, distance: 5.3
click at [527, 184] on textarea "Cover Letter template:" at bounding box center [435, 273] width 382 height 217
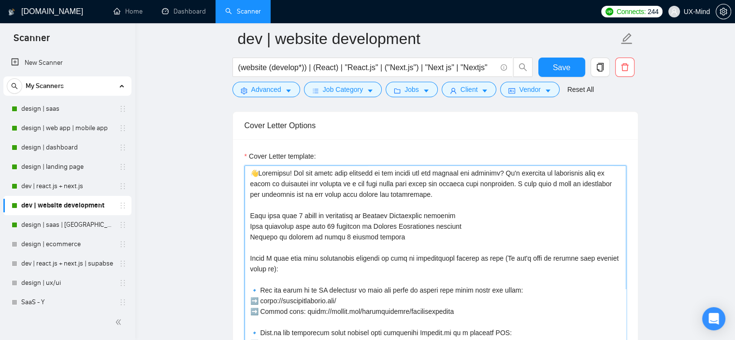
drag, startPoint x: 268, startPoint y: 193, endPoint x: 294, endPoint y: 193, distance: 26.1
click at [293, 193] on textarea "Cover Letter template:" at bounding box center [435, 273] width 382 height 217
drag, startPoint x: 344, startPoint y: 193, endPoint x: 362, endPoint y: 192, distance: 17.9
click at [353, 192] on textarea "Cover Letter template:" at bounding box center [435, 273] width 382 height 217
click at [400, 199] on textarea "Cover Letter template:" at bounding box center [435, 273] width 382 height 217
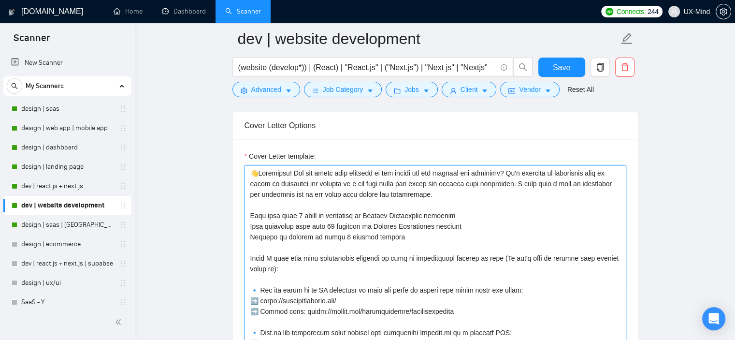
click at [434, 197] on textarea "Cover Letter template:" at bounding box center [435, 273] width 382 height 217
click at [452, 194] on textarea "Cover Letter template:" at bounding box center [435, 273] width 382 height 217
drag, startPoint x: 275, startPoint y: 219, endPoint x: 296, endPoint y: 219, distance: 20.8
click at [289, 219] on textarea "Cover Letter template:" at bounding box center [435, 273] width 382 height 217
drag, startPoint x: 355, startPoint y: 213, endPoint x: 360, endPoint y: 212, distance: 4.9
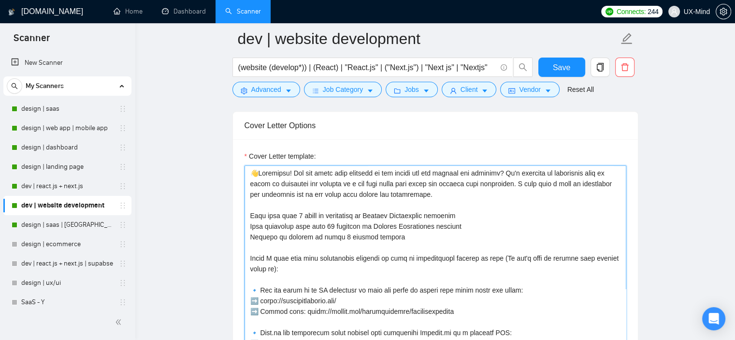
click at [358, 212] on textarea "Cover Letter template:" at bounding box center [435, 273] width 382 height 217
click at [418, 215] on textarea "Cover Letter template:" at bounding box center [435, 273] width 382 height 217
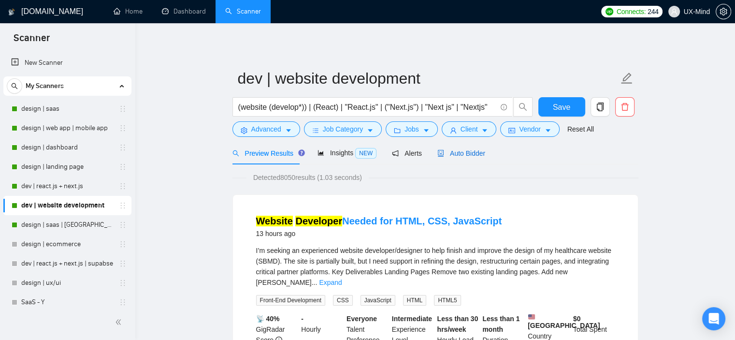
click at [466, 151] on span "Auto Bidder" at bounding box center [461, 153] width 48 height 8
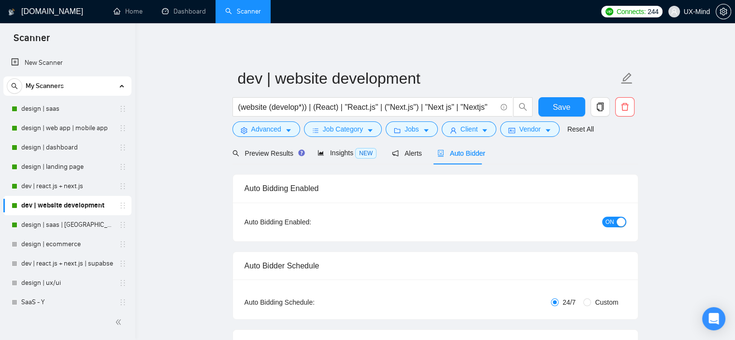
checkbox input "true"
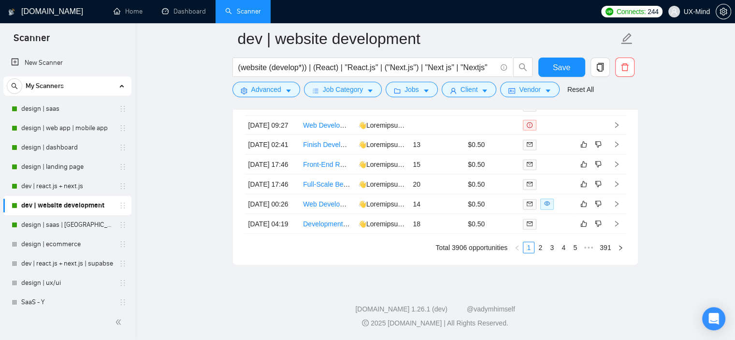
scroll to position [2269, 0]
click at [541, 253] on link "2" at bounding box center [540, 247] width 11 height 11
click at [552, 253] on link "3" at bounding box center [551, 247] width 11 height 11
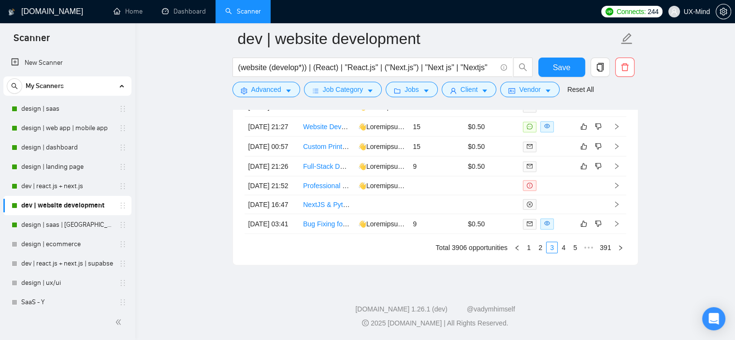
scroll to position [2284, 0]
click at [565, 253] on link "4" at bounding box center [563, 247] width 11 height 11
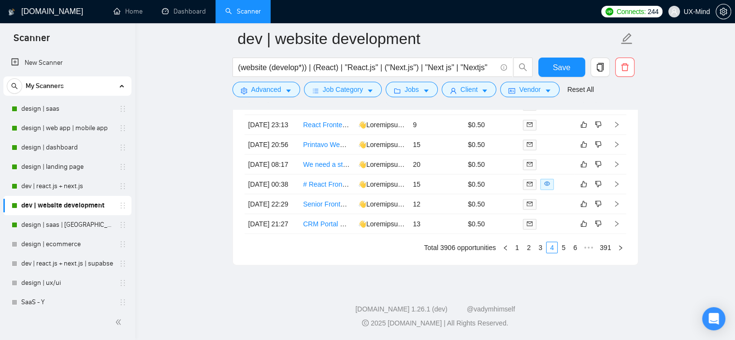
scroll to position [2303, 0]
click at [562, 249] on link "5" at bounding box center [563, 247] width 11 height 11
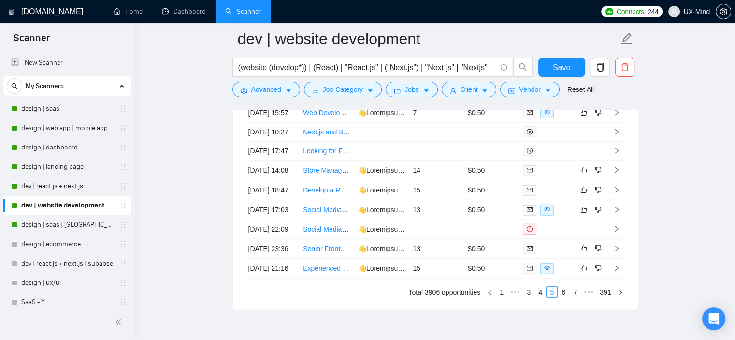
scroll to position [2270, 0]
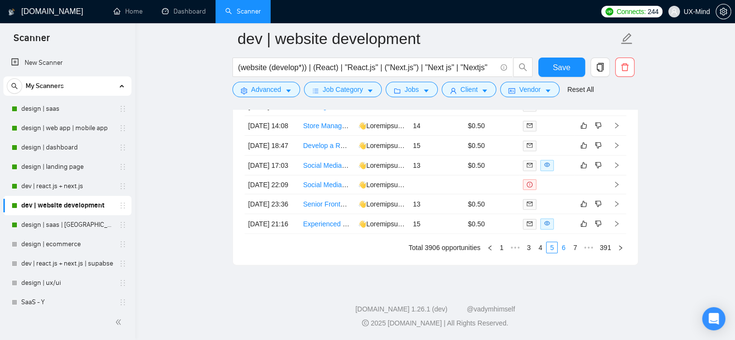
click at [560, 253] on link "6" at bounding box center [563, 247] width 11 height 11
click at [562, 253] on link "7" at bounding box center [563, 247] width 11 height 11
click at [566, 253] on link "8" at bounding box center [563, 247] width 11 height 11
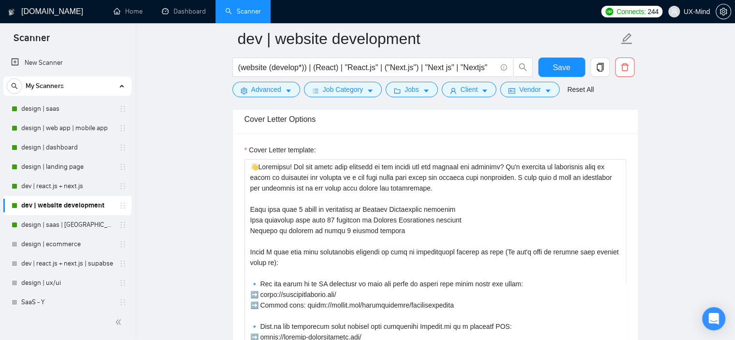
scroll to position [632, 0]
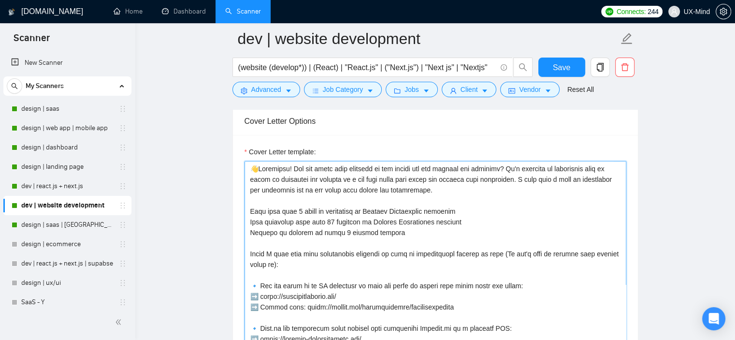
click at [434, 239] on textarea "Cover Letter template:" at bounding box center [435, 269] width 382 height 217
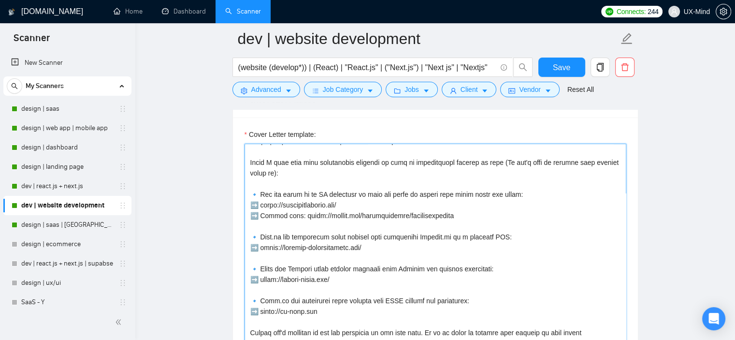
scroll to position [96, 0]
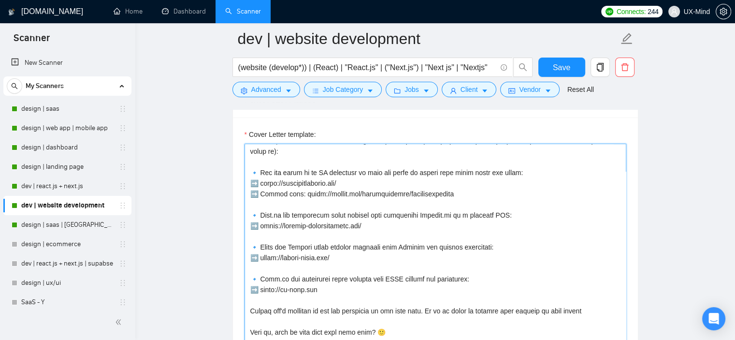
click at [386, 260] on textarea "Cover Letter template:" at bounding box center [435, 251] width 382 height 217
paste textarea "Hey, I’ve spent the past 6 years building websites, SaaS platforms and web appl…"
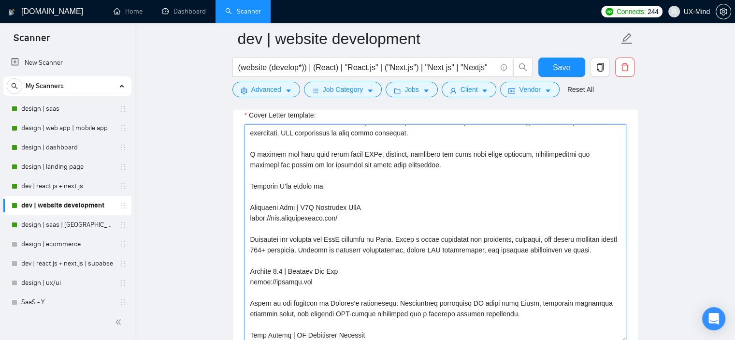
scroll to position [161, 0]
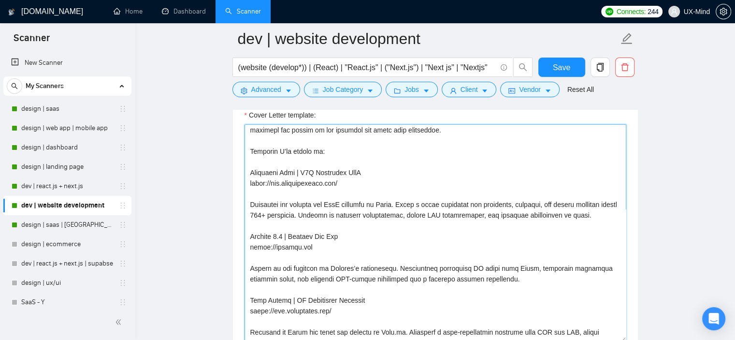
click at [290, 191] on textarea "Cover Letter template:" at bounding box center [435, 232] width 382 height 217
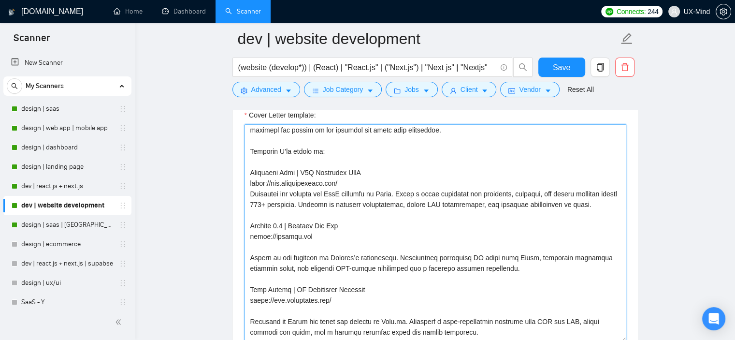
click at [286, 246] on textarea "Cover Letter template:" at bounding box center [435, 232] width 382 height 217
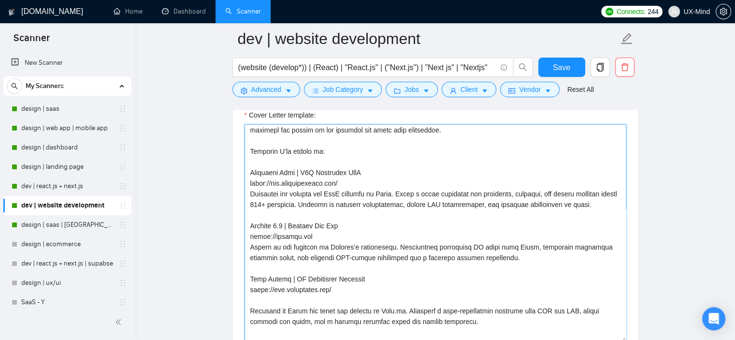
click at [294, 267] on textarea "Cover Letter template:" at bounding box center [435, 232] width 382 height 217
click at [278, 299] on textarea "Cover Letter template:" at bounding box center [435, 232] width 382 height 217
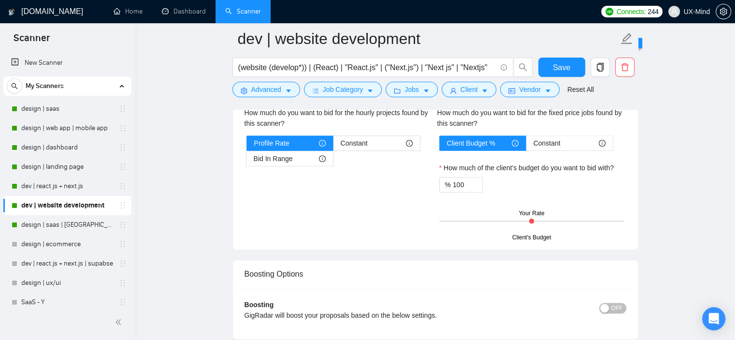
scroll to position [1142, 0]
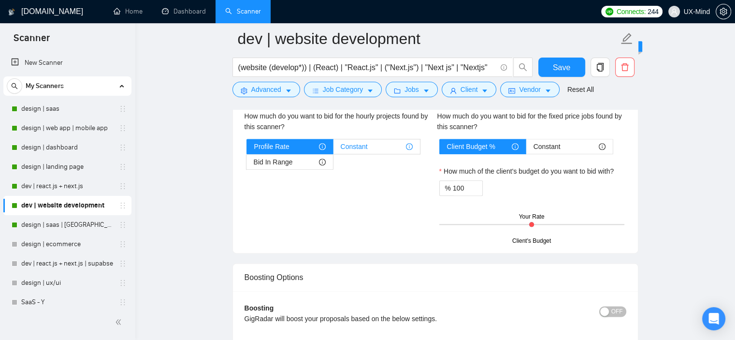
type textarea "Hey, I’ve spent the past 6 years building websites, SaaS platforms and web appl…"
click at [371, 142] on div "Constant" at bounding box center [377, 146] width 72 height 14
click at [333, 149] on input "Constant" at bounding box center [333, 149] width 0 height 0
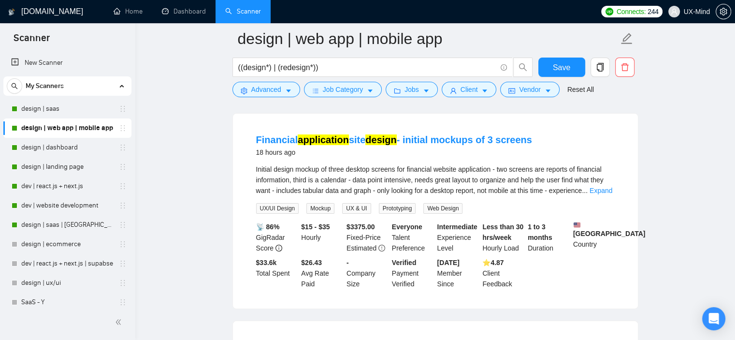
scroll to position [94, 0]
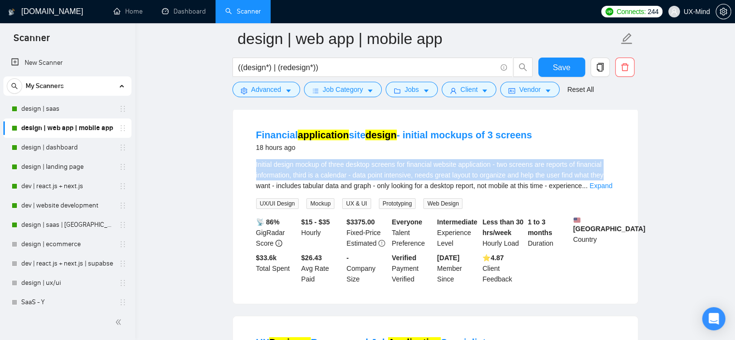
drag, startPoint x: 631, startPoint y: 170, endPoint x: 631, endPoint y: 152, distance: 18.4
click at [631, 152] on div "Financial application site design - initial mockups of 3 screens 18 hours ago I…" at bounding box center [435, 206] width 405 height 195
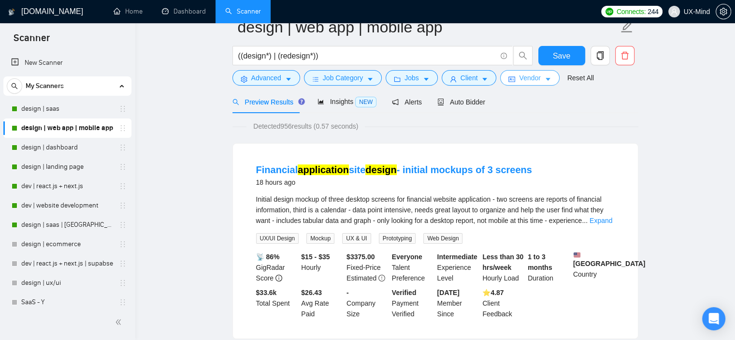
scroll to position [0, 0]
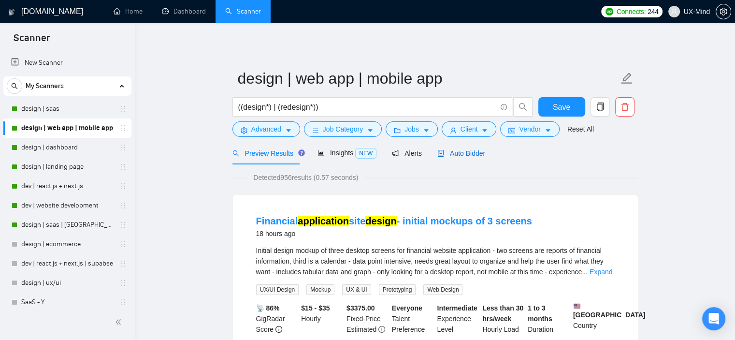
click at [449, 150] on span "Auto Bidder" at bounding box center [461, 153] width 48 height 8
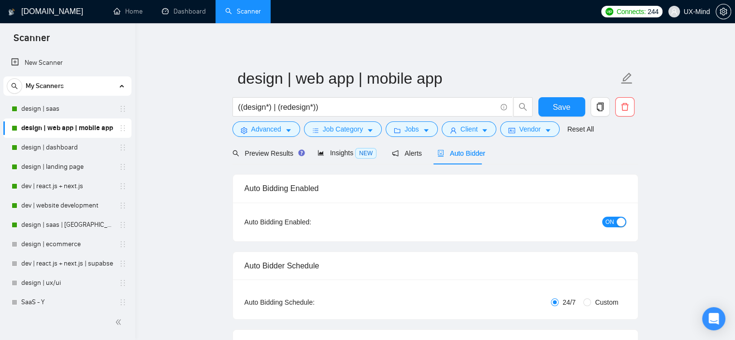
checkbox input "true"
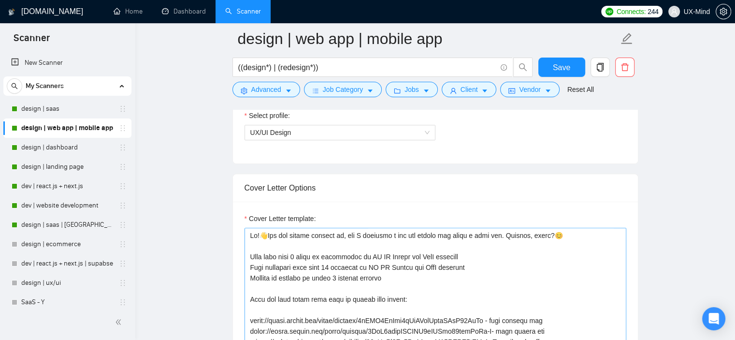
scroll to position [563, 0]
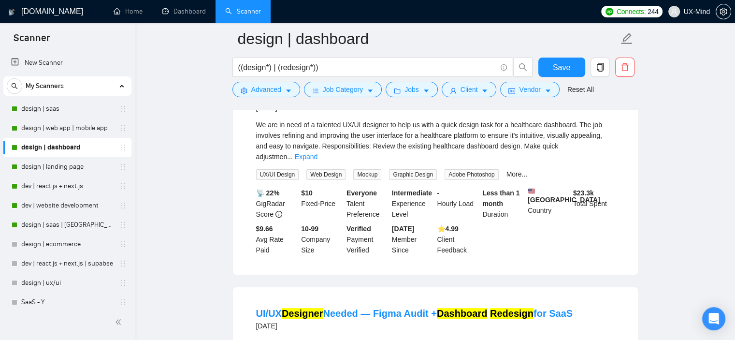
scroll to position [135, 0]
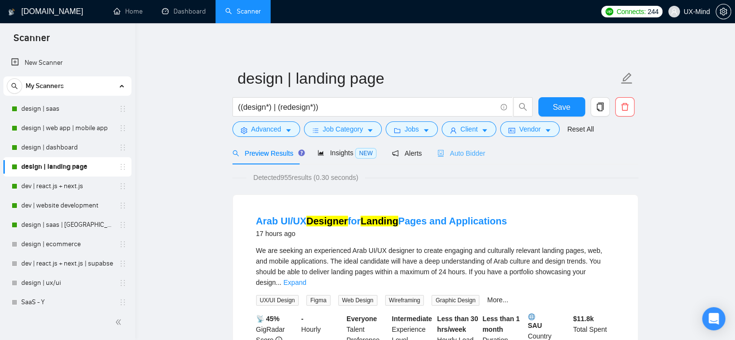
click at [456, 158] on div "Auto Bidder" at bounding box center [461, 153] width 48 height 23
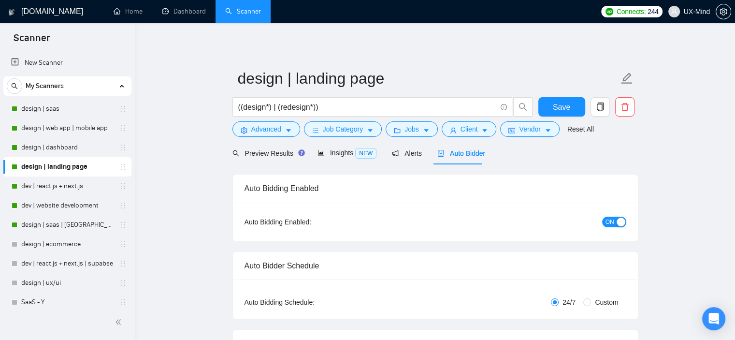
checkbox input "true"
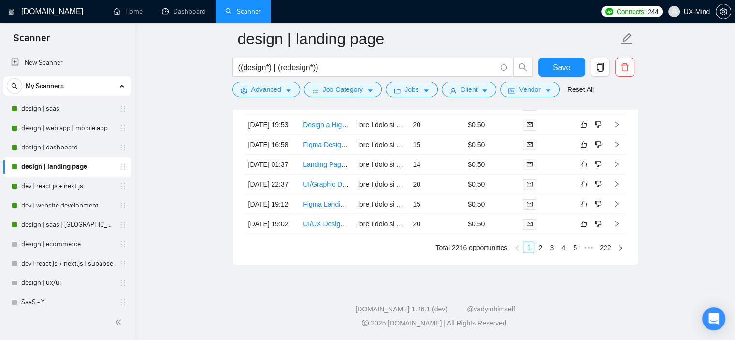
scroll to position [2303, 0]
click at [543, 249] on link "2" at bounding box center [540, 247] width 11 height 11
click at [552, 247] on link "3" at bounding box center [551, 247] width 11 height 11
click at [564, 250] on link "4" at bounding box center [563, 247] width 11 height 11
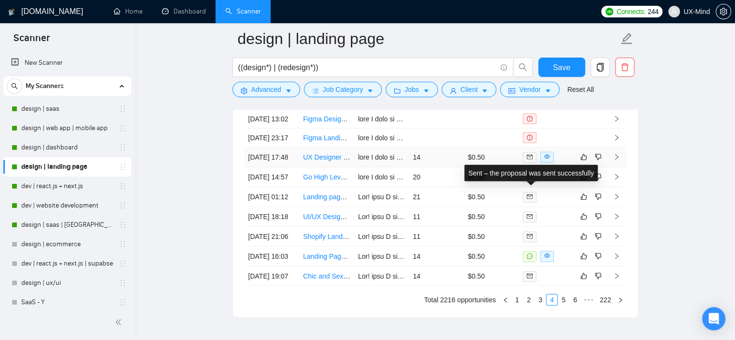
scroll to position [2168, 0]
